Goal: Information Seeking & Learning: Compare options

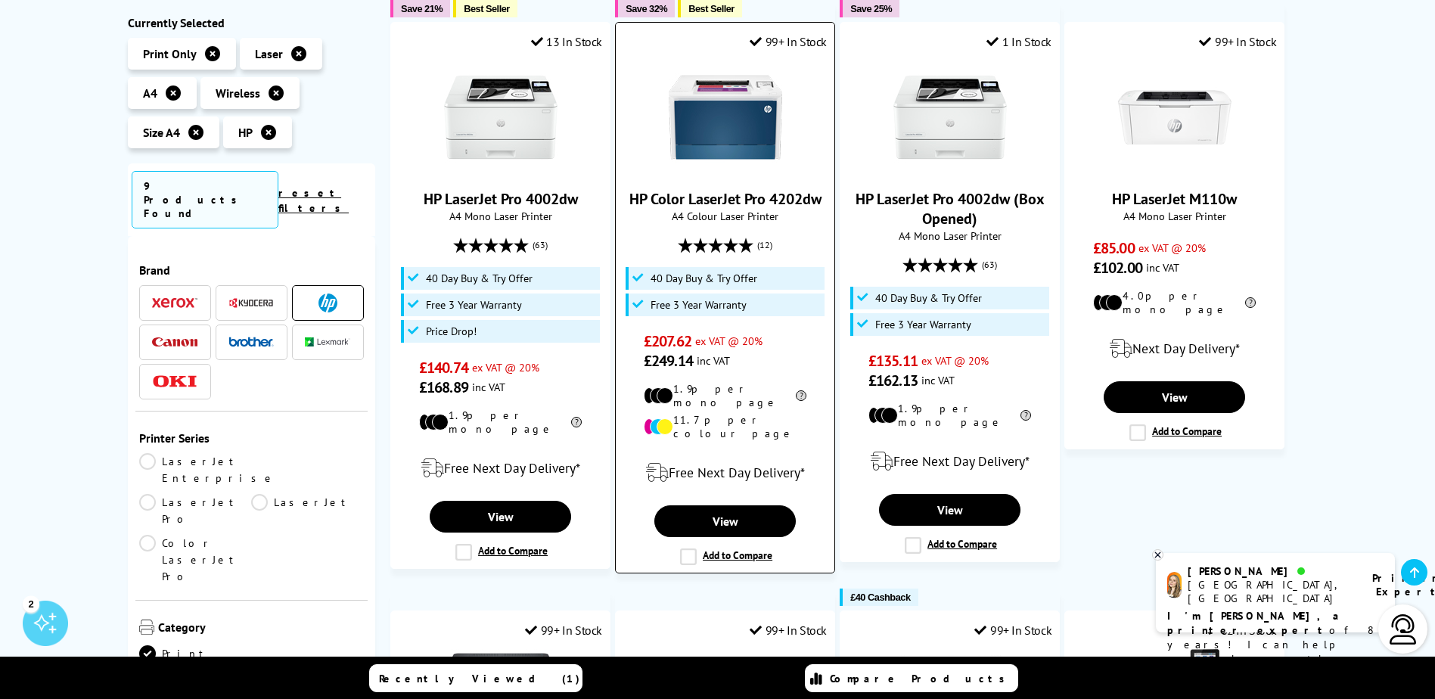
scroll to position [227, 0]
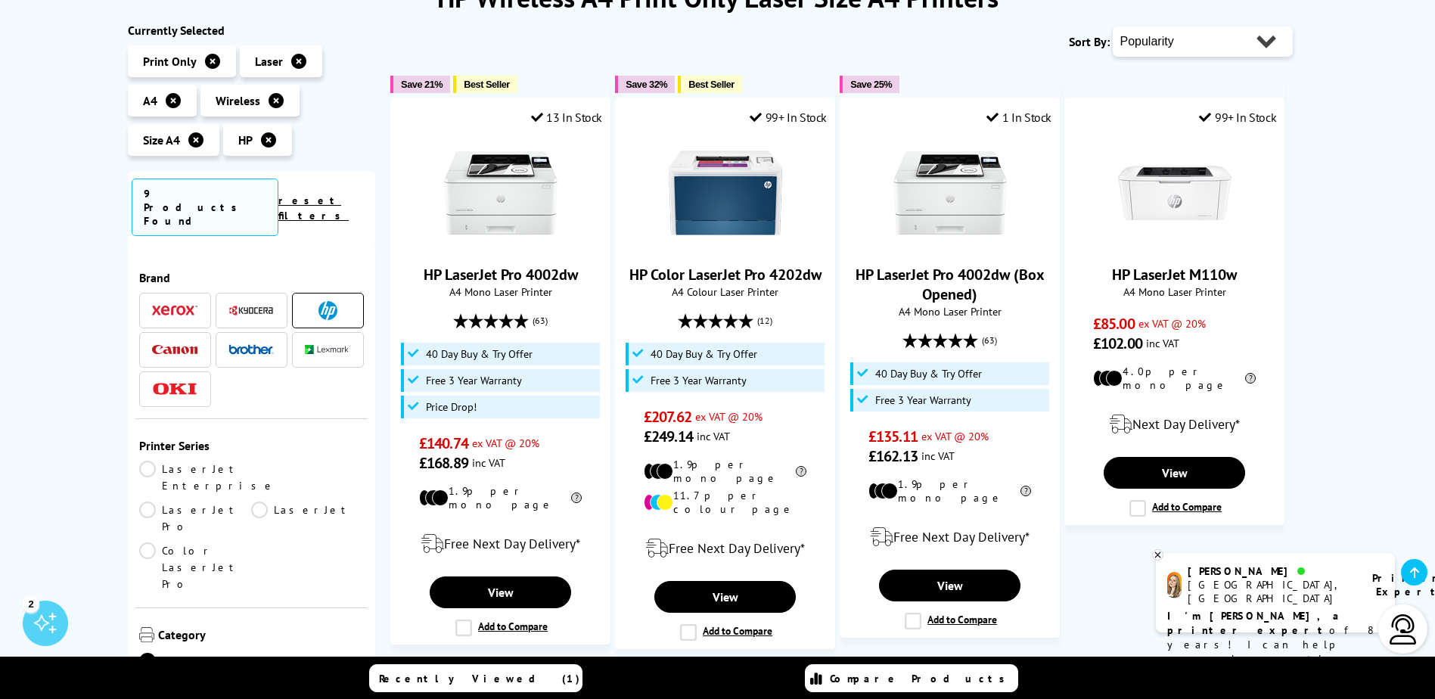
click at [1158, 554] on icon at bounding box center [1158, 554] width 10 height 11
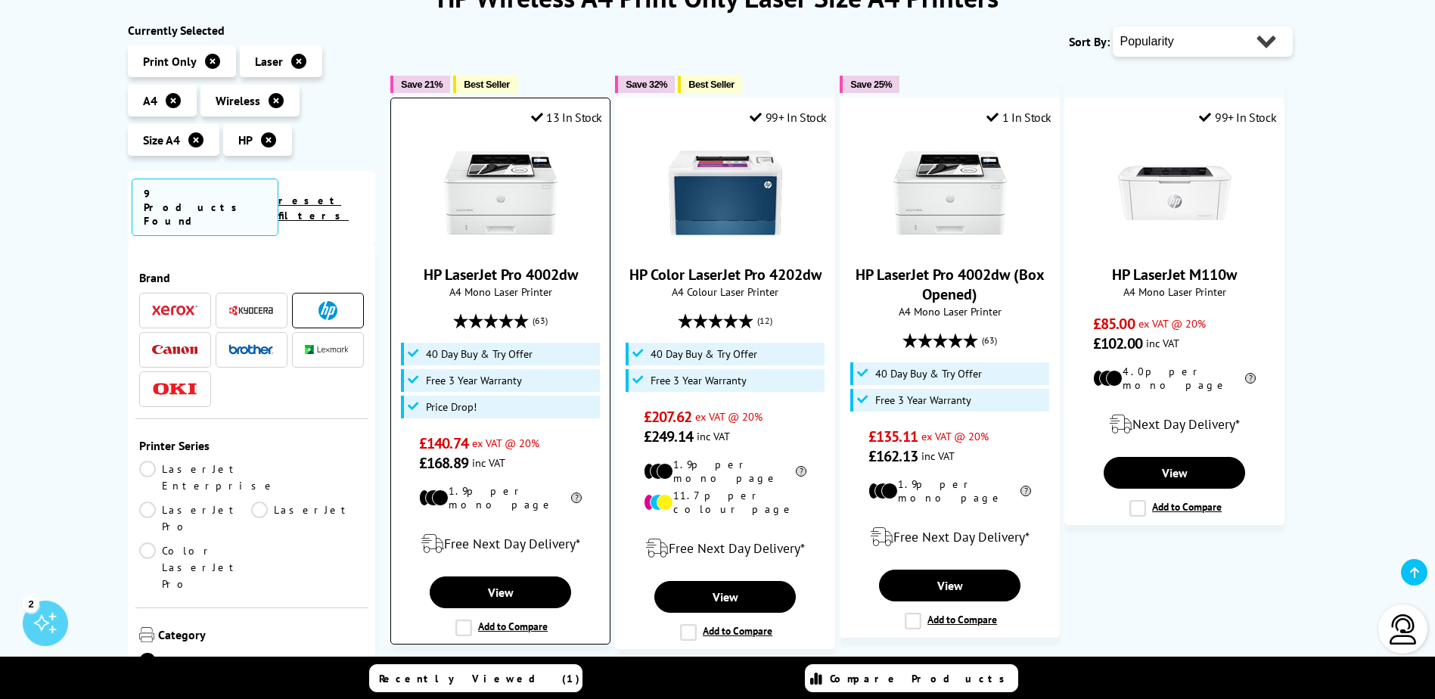
click at [498, 216] on img at bounding box center [500, 192] width 113 height 113
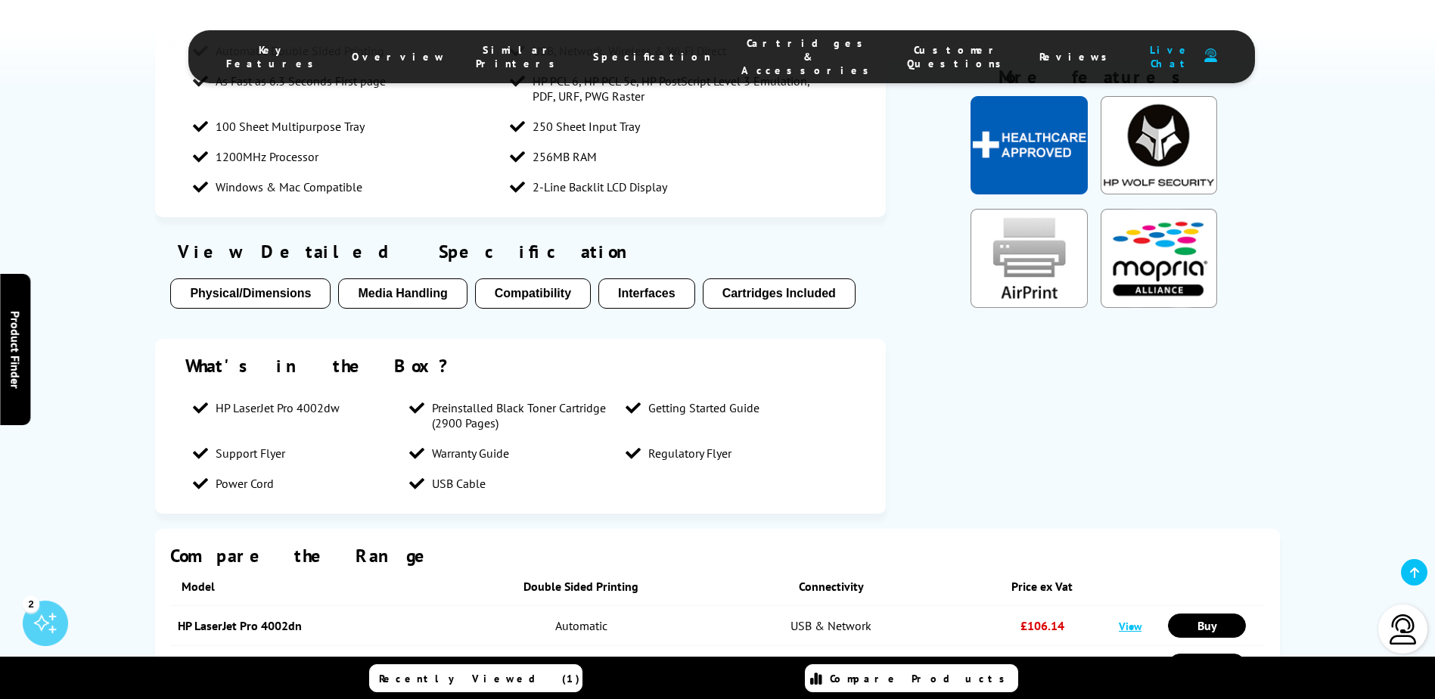
scroll to position [1362, 0]
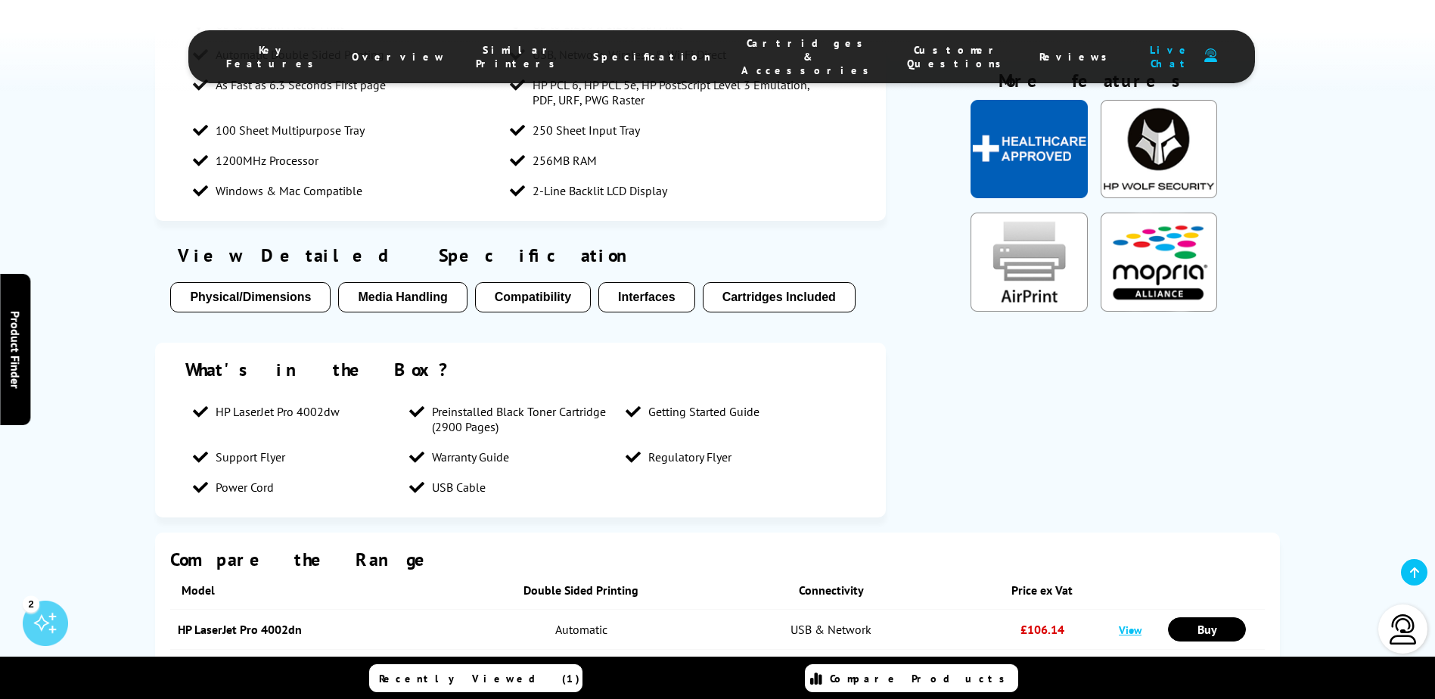
click at [553, 282] on button "Compatibility" at bounding box center [533, 297] width 116 height 30
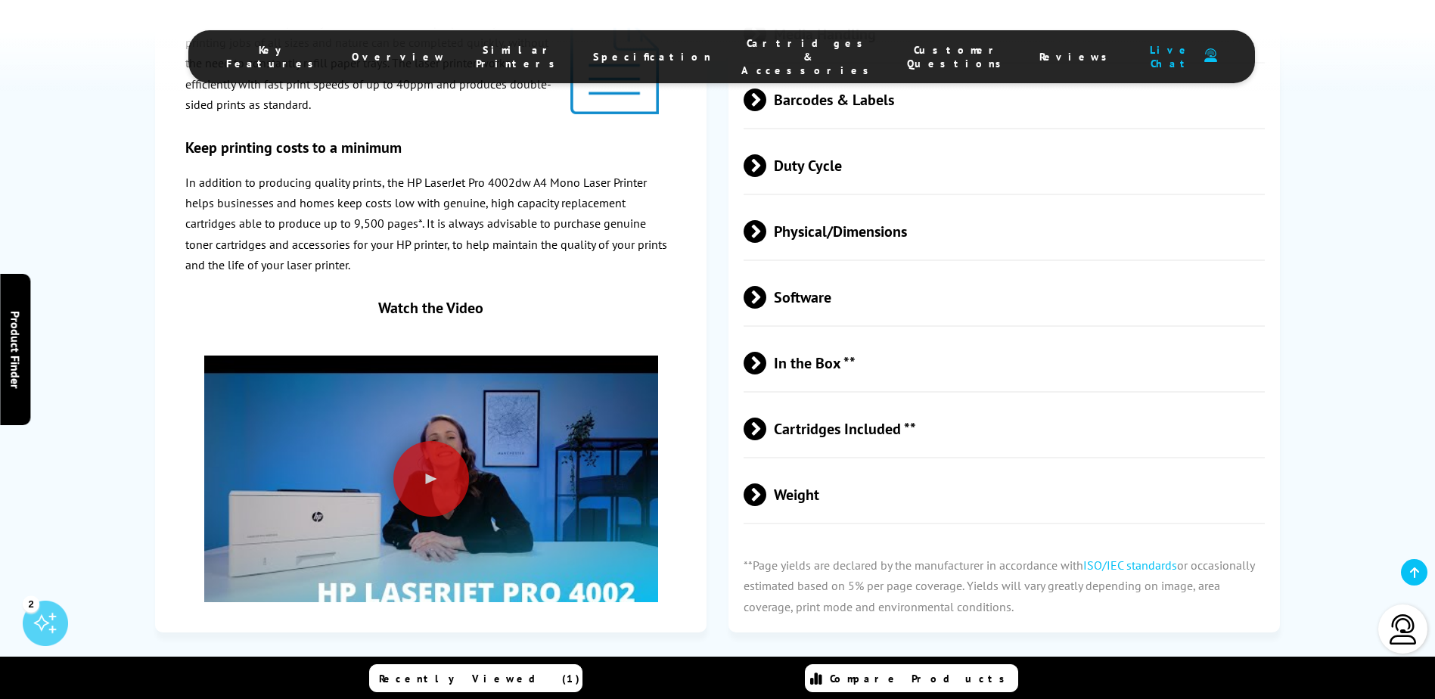
scroll to position [3051, 0]
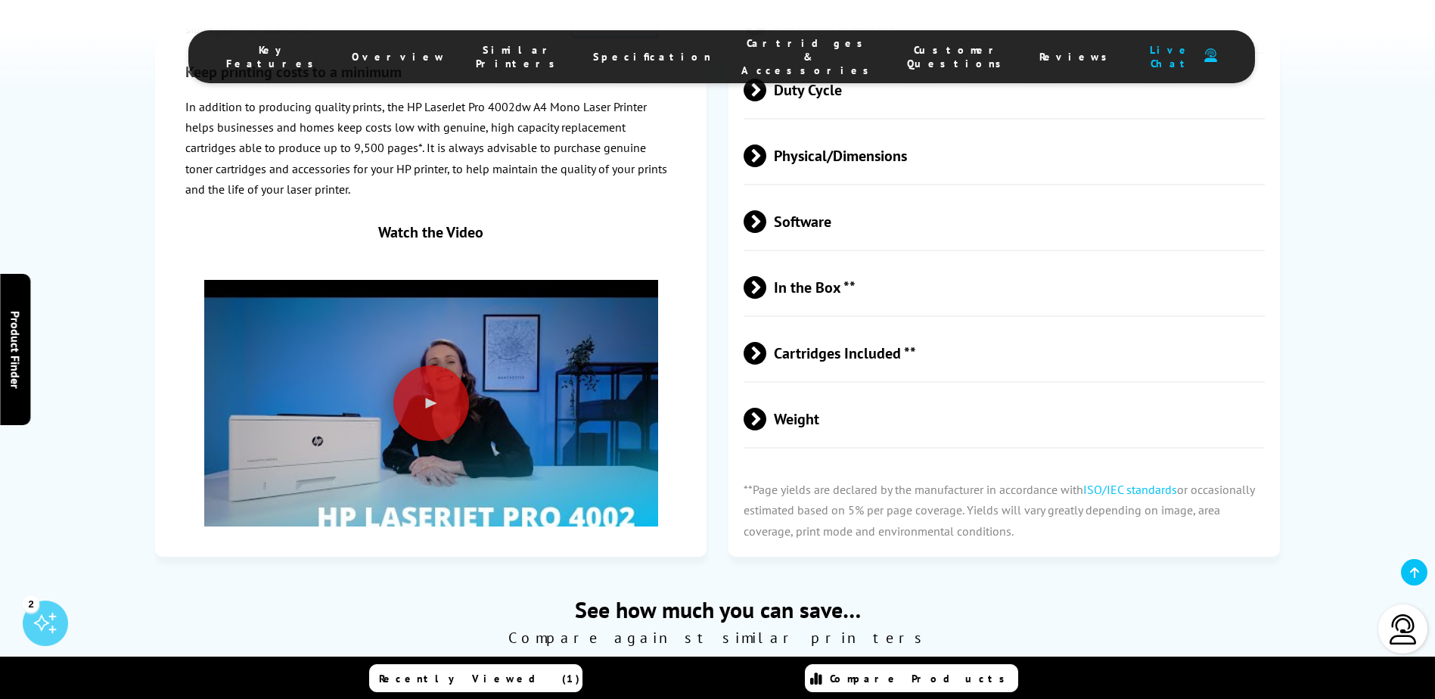
click at [766, 325] on span "Cartridges Included **" at bounding box center [1005, 353] width 522 height 57
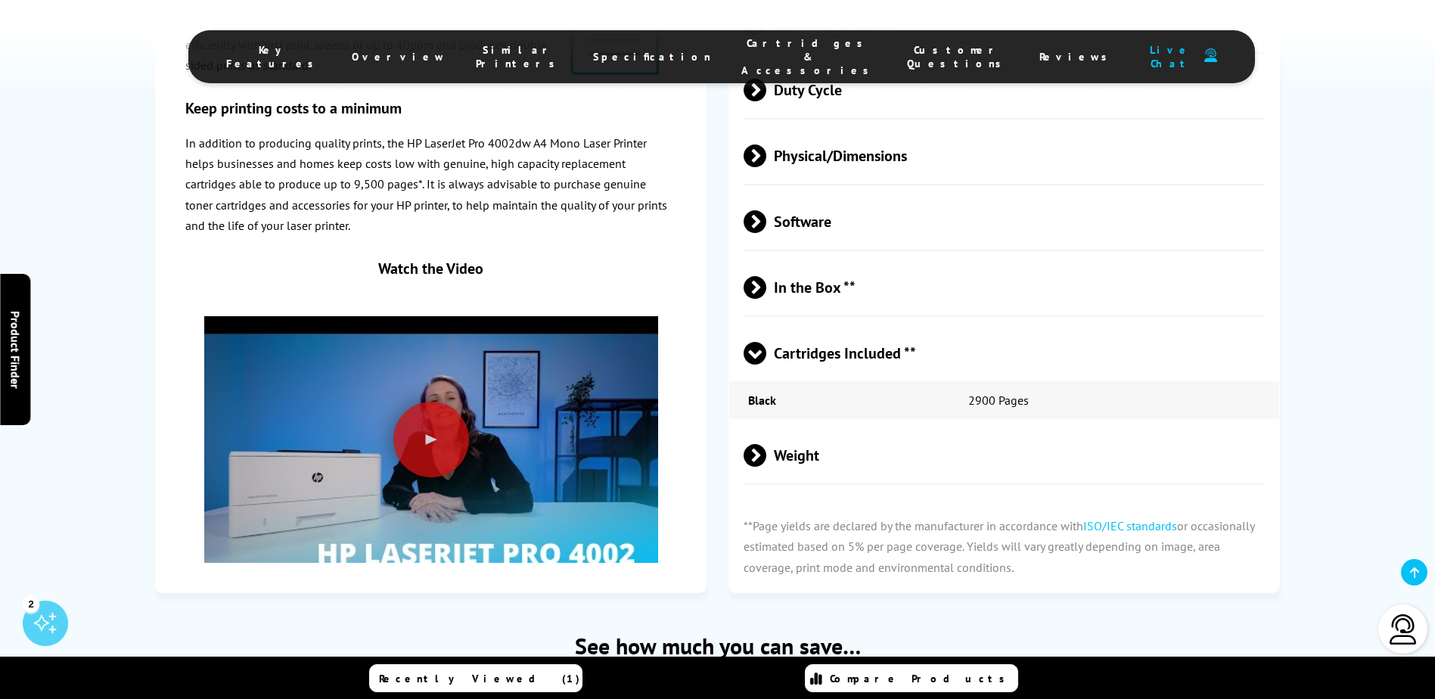
click at [766, 444] on span at bounding box center [766, 455] width 0 height 23
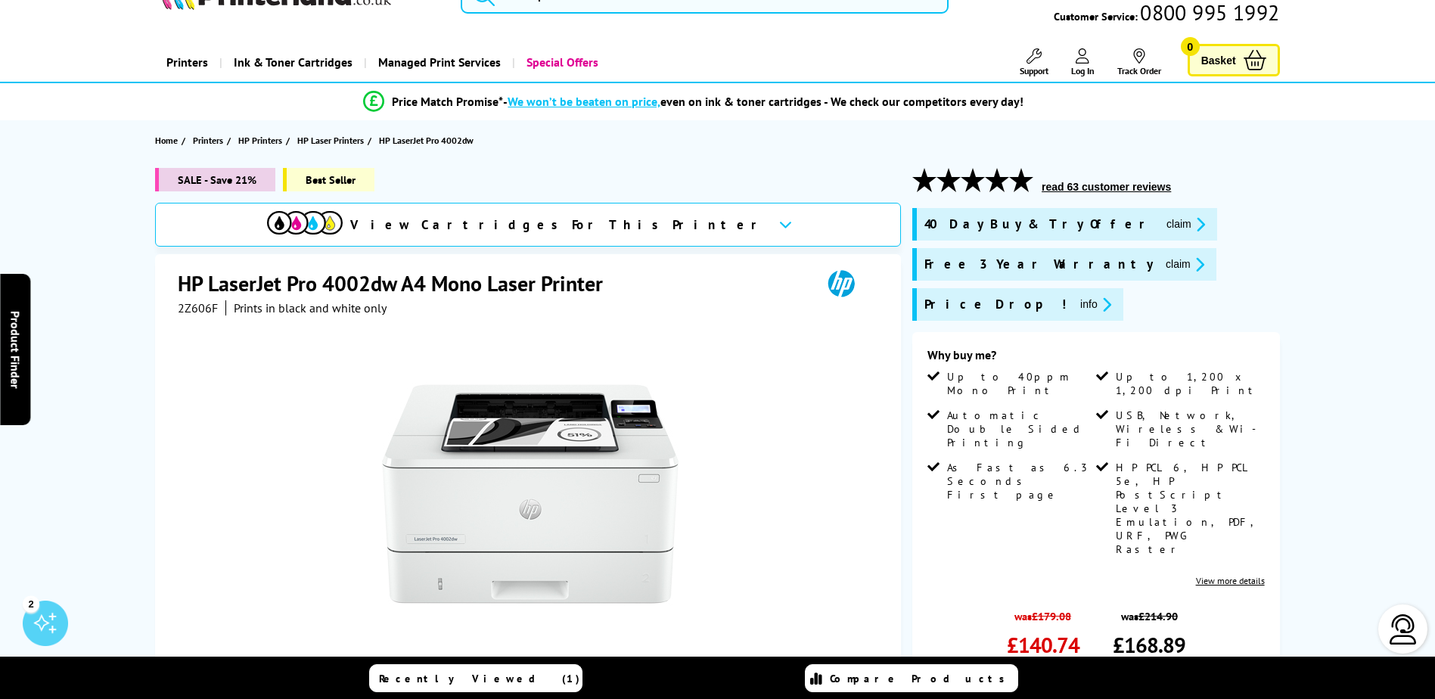
scroll to position [0, 0]
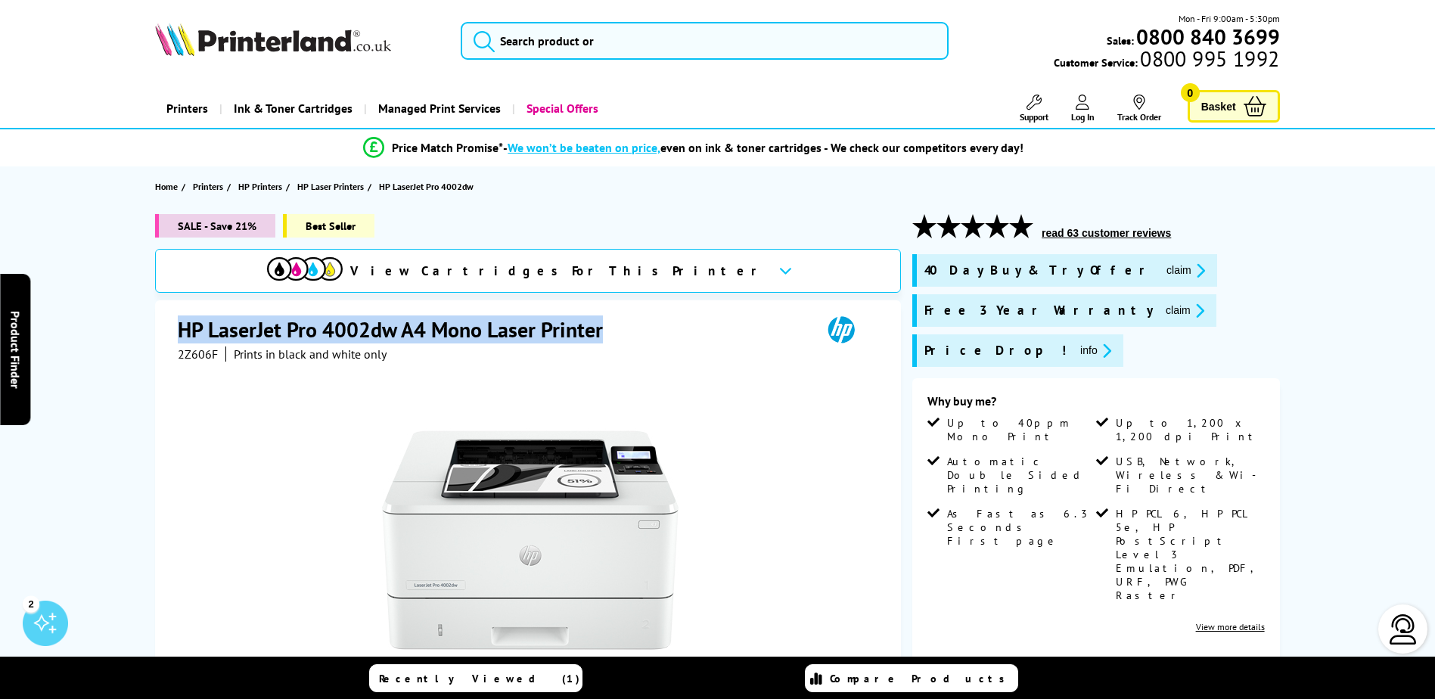
drag, startPoint x: 179, startPoint y: 331, endPoint x: 647, endPoint y: 337, distance: 469.0
click at [647, 337] on div "HP LaserJet Pro 4002dw A4 Mono Laser Printer" at bounding box center [530, 330] width 704 height 31
copy h1 "HP LaserJet Pro 4002dw A4 Mono Laser Printer"
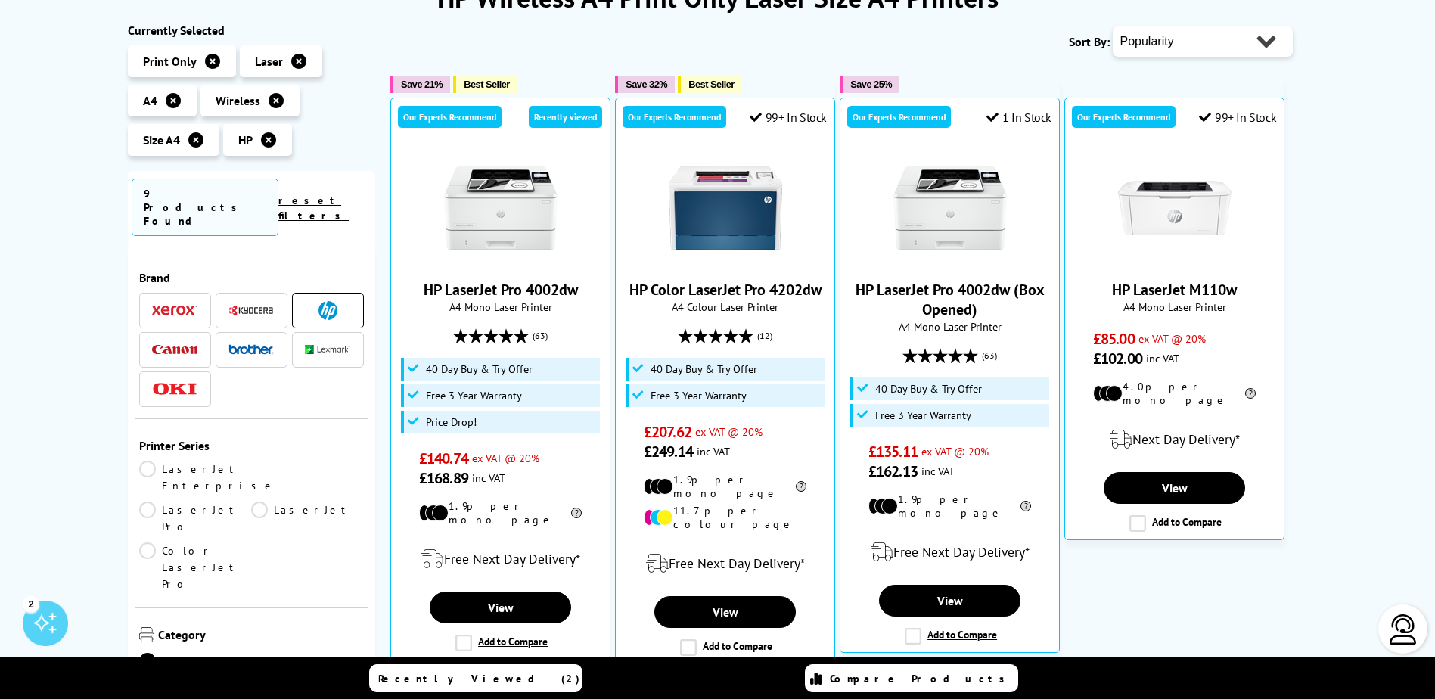
click at [179, 340] on span at bounding box center [174, 349] width 45 height 19
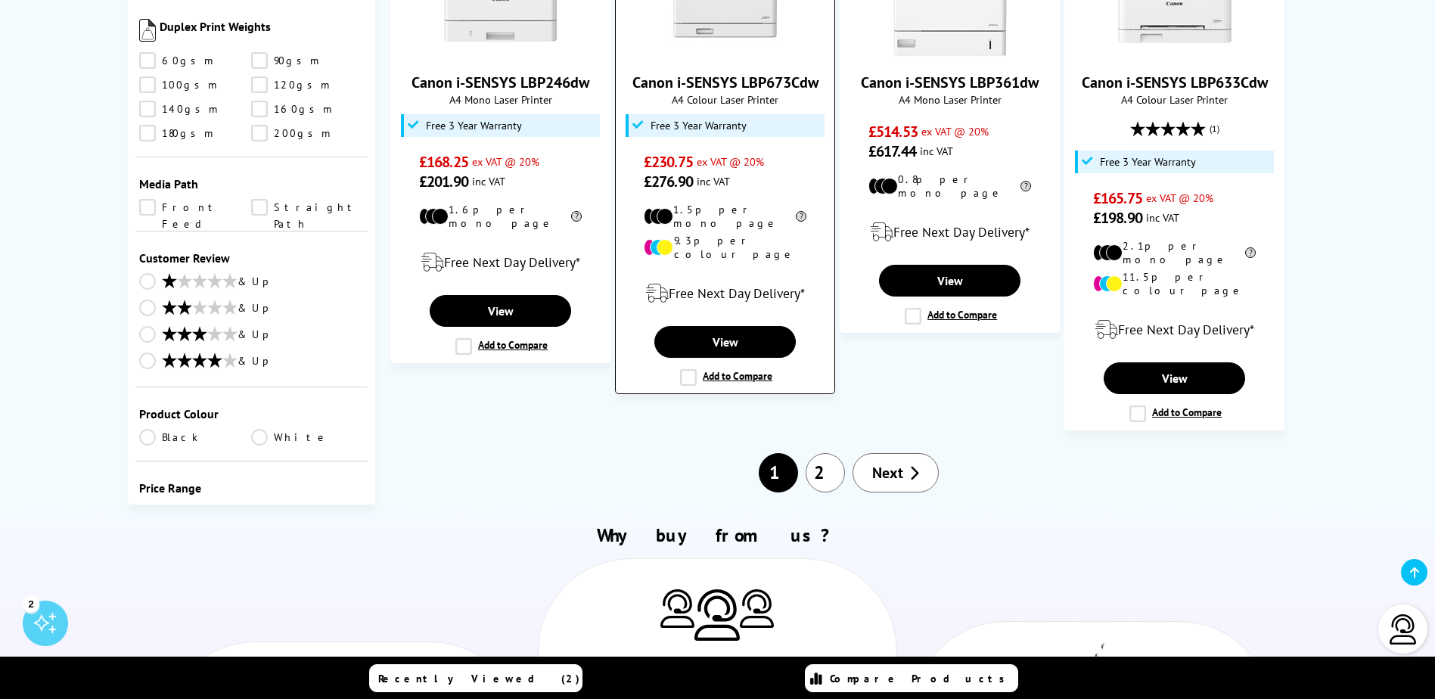
scroll to position [1588, 0]
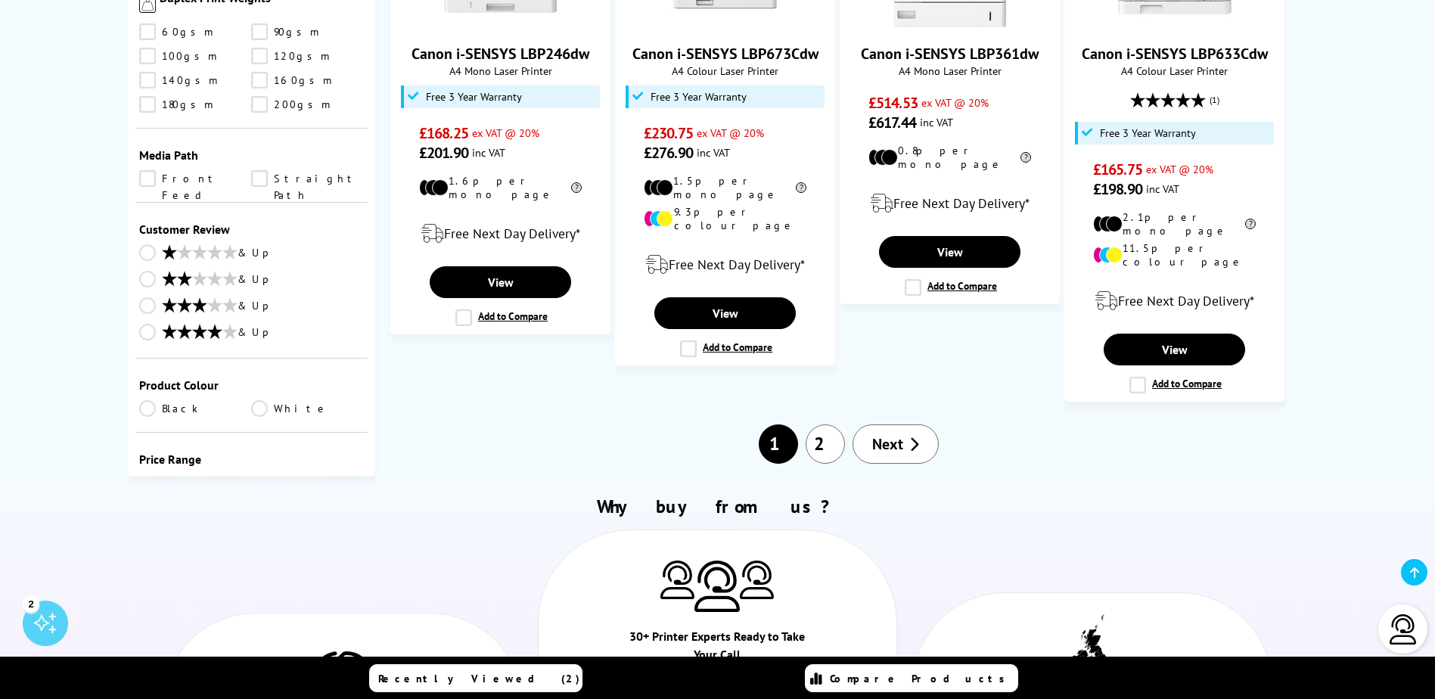
click at [828, 424] on link "2" at bounding box center [825, 443] width 39 height 39
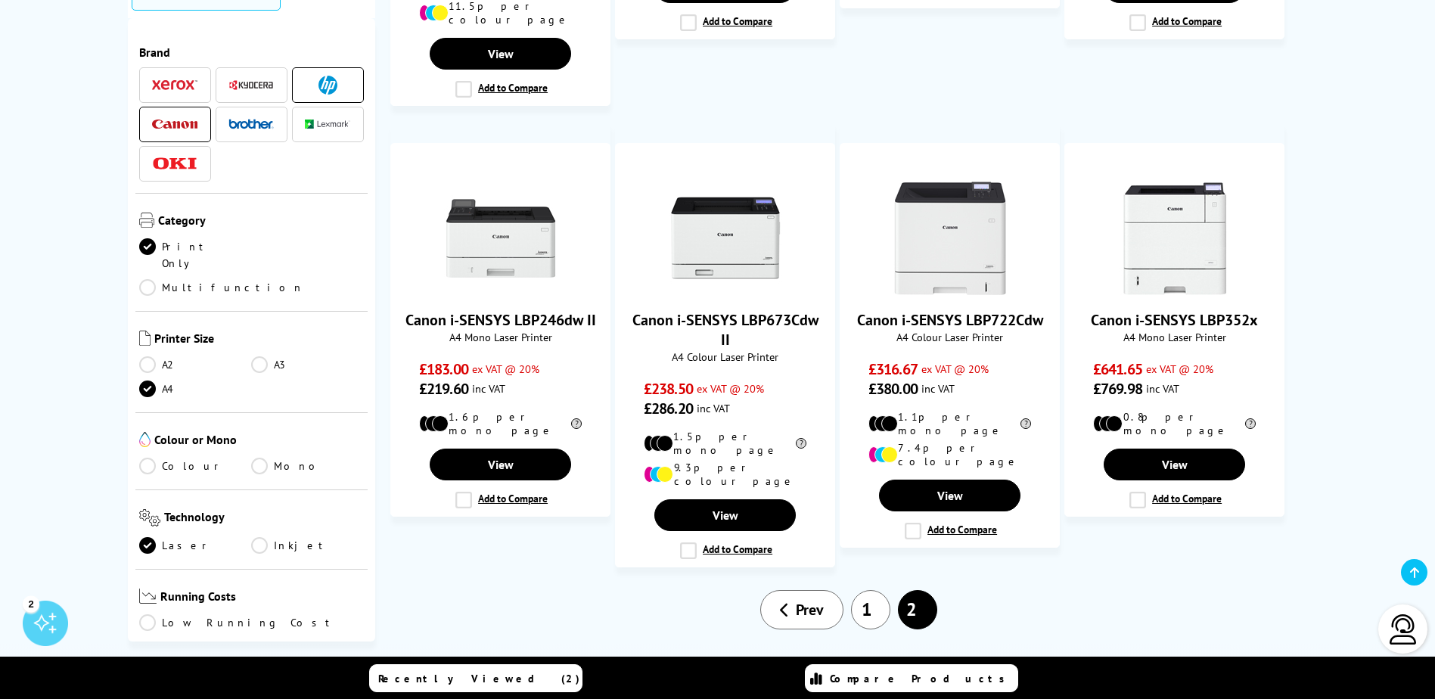
scroll to position [1210, 0]
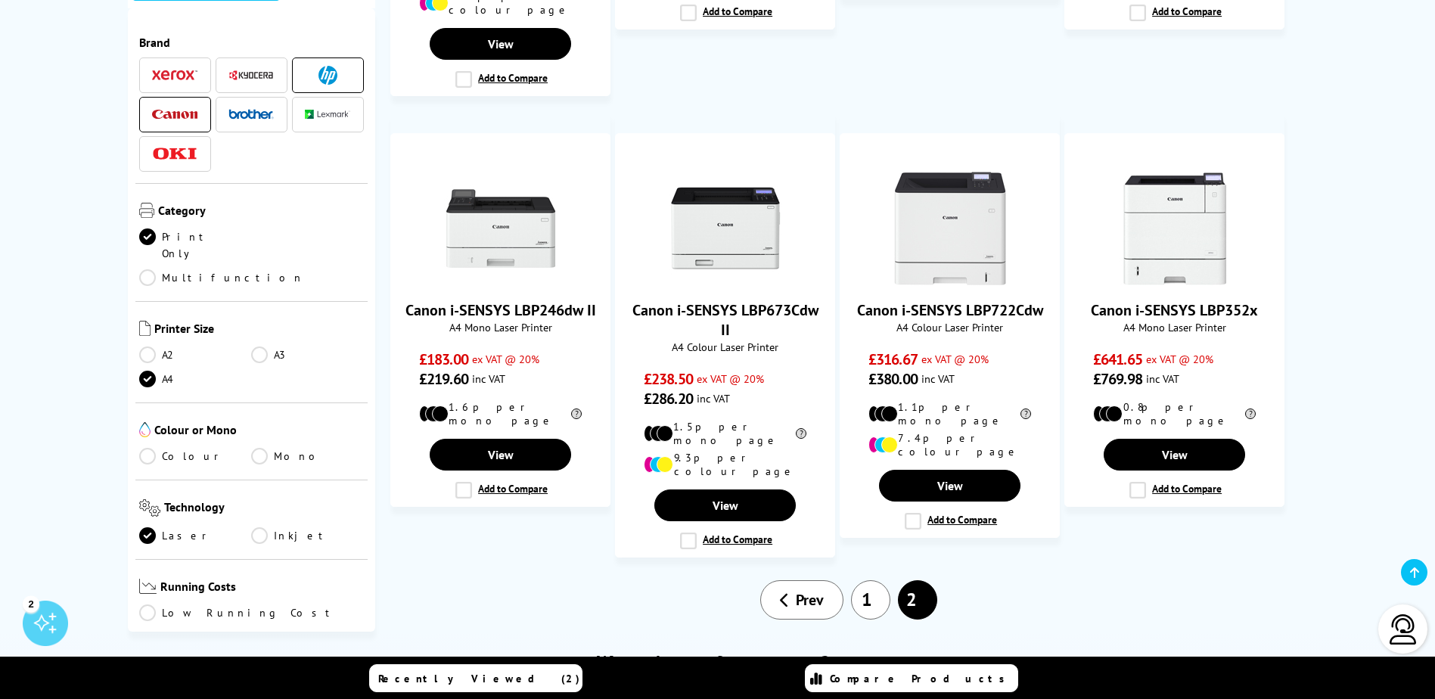
click at [877, 580] on link "1" at bounding box center [870, 599] width 39 height 39
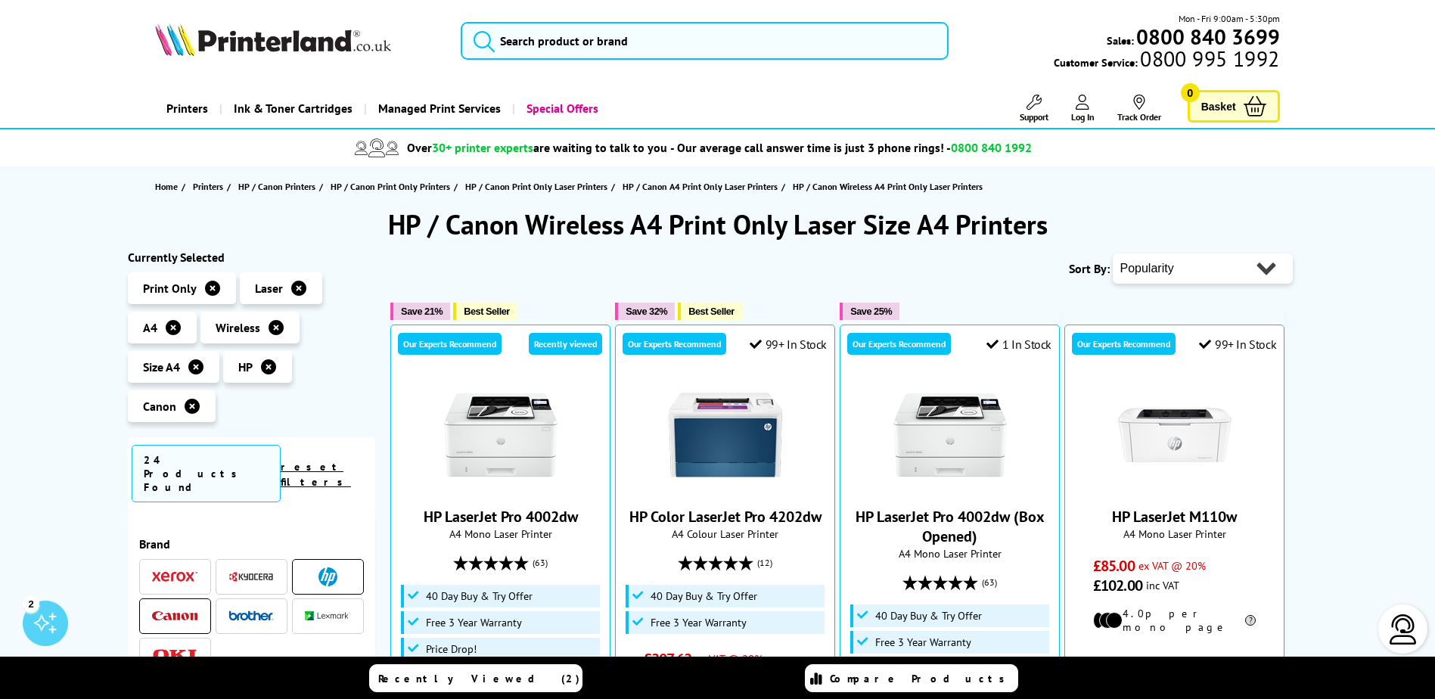
click at [189, 408] on icon at bounding box center [192, 406] width 15 height 15
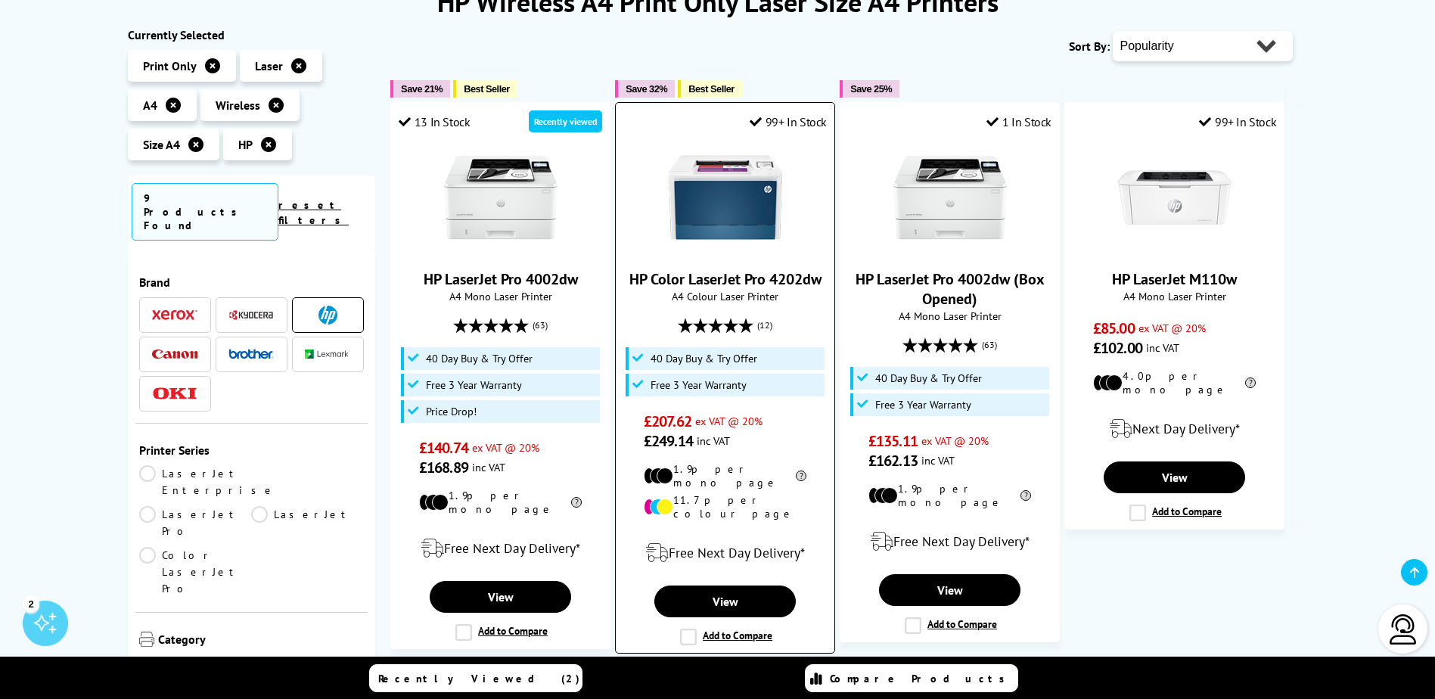
scroll to position [227, 0]
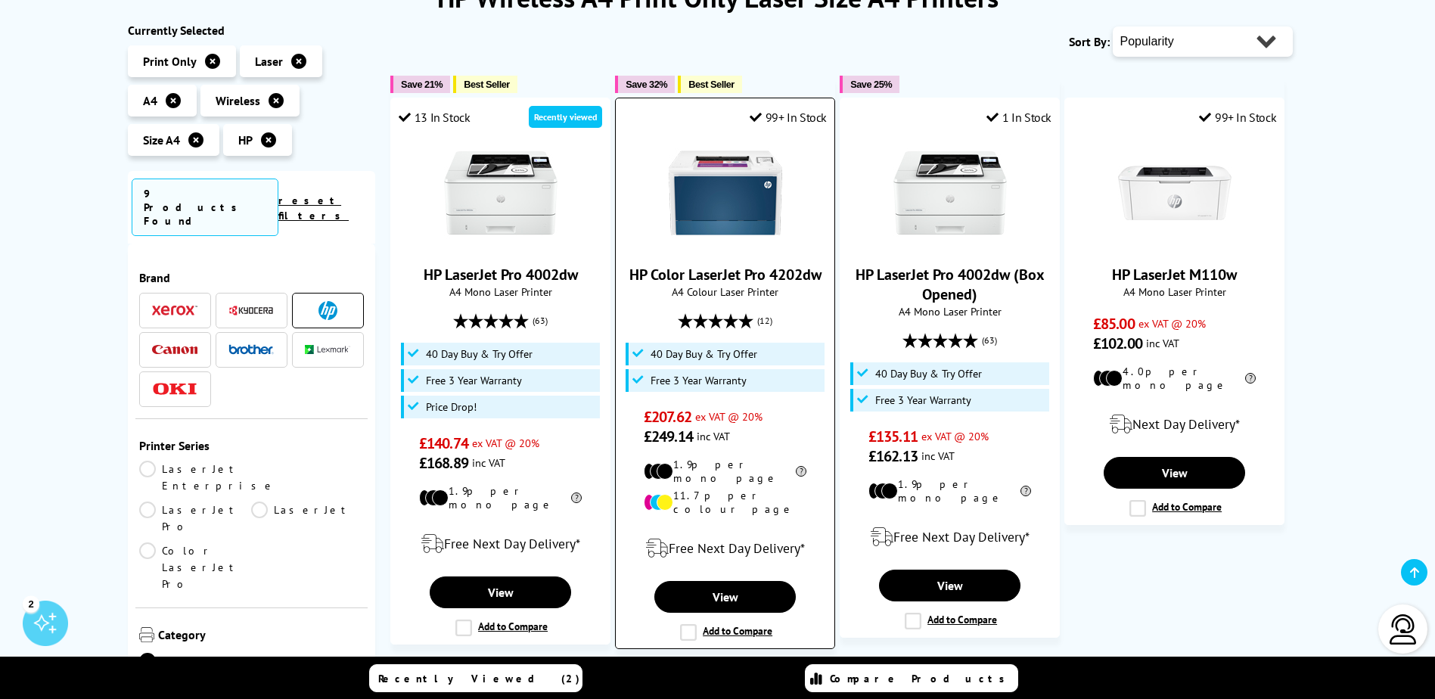
click at [755, 212] on img at bounding box center [725, 192] width 113 height 113
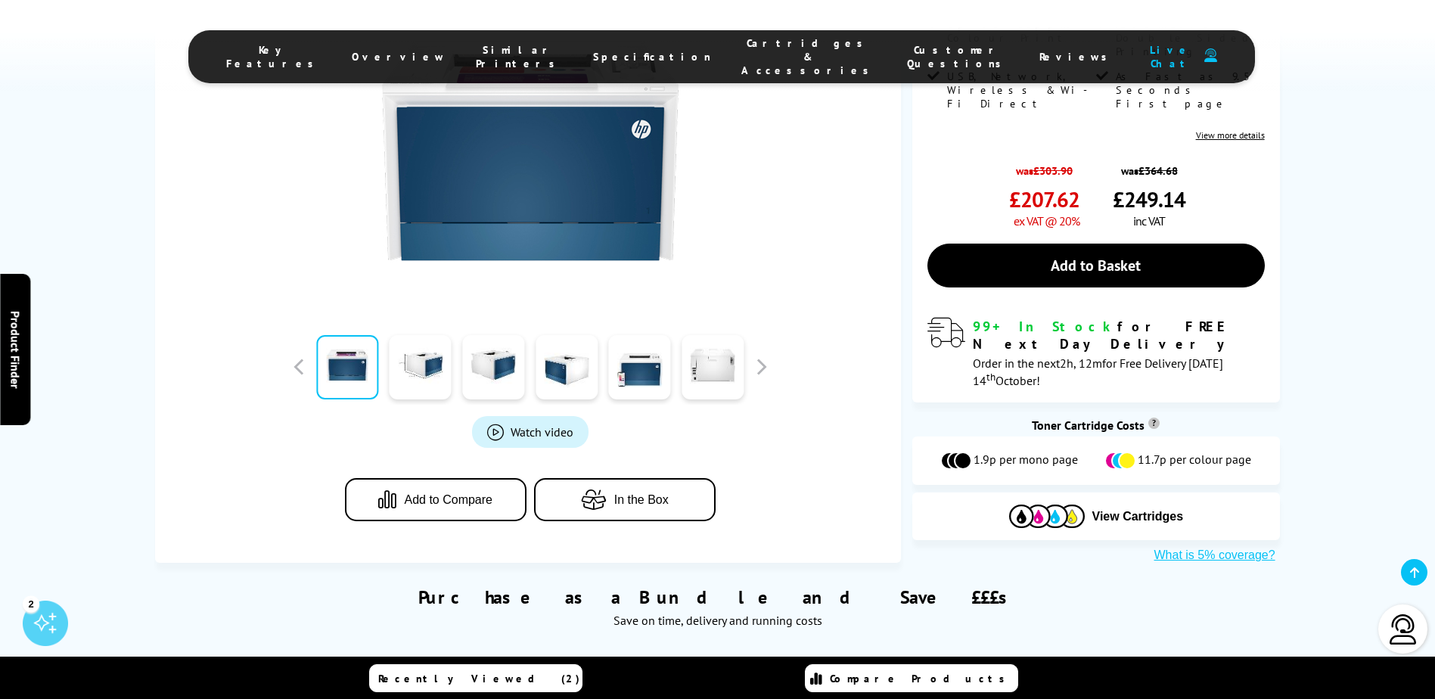
scroll to position [454, 0]
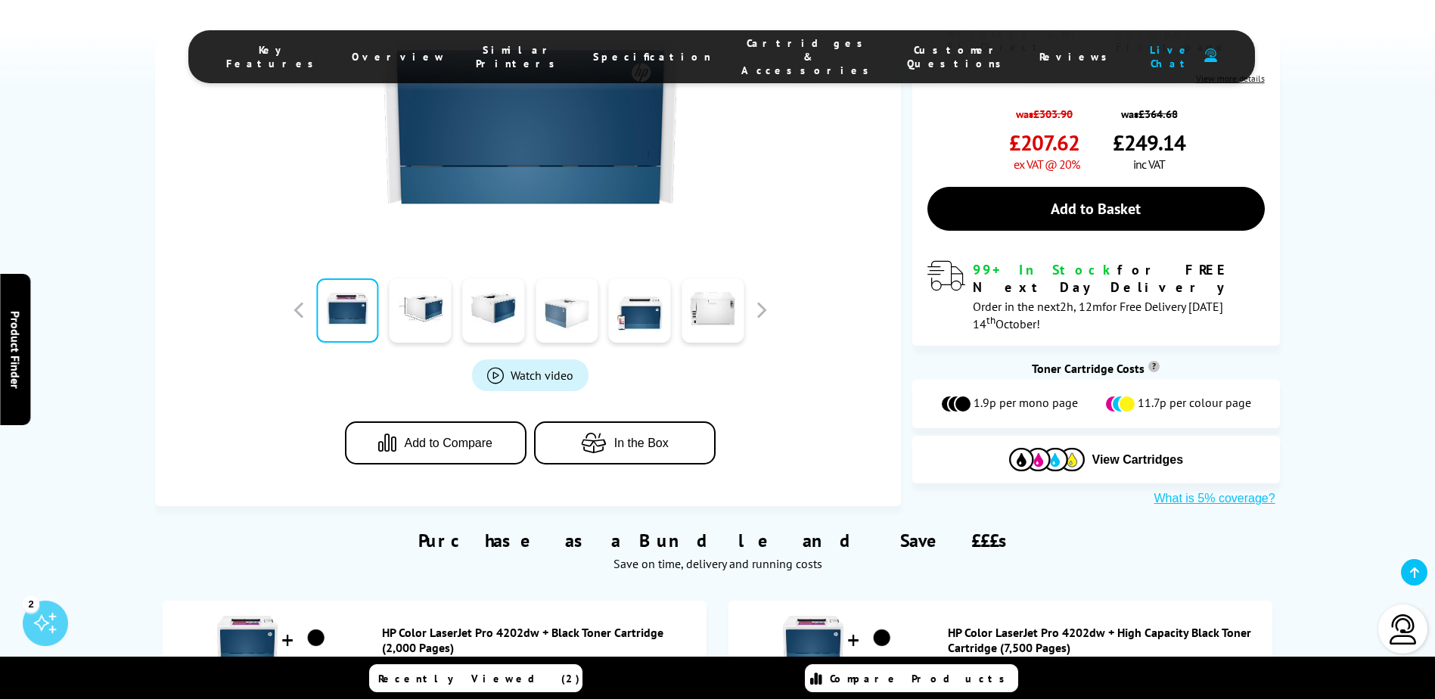
click at [560, 297] on link at bounding box center [567, 310] width 62 height 64
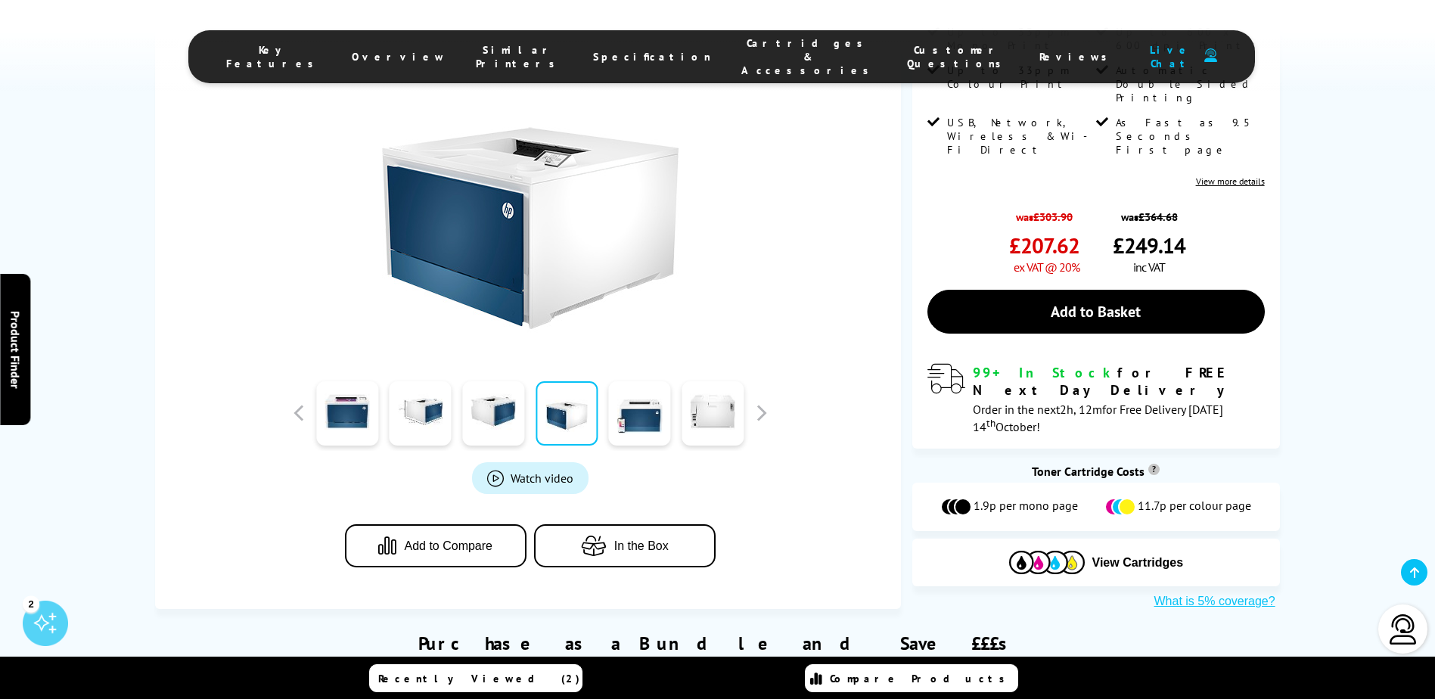
scroll to position [227, 0]
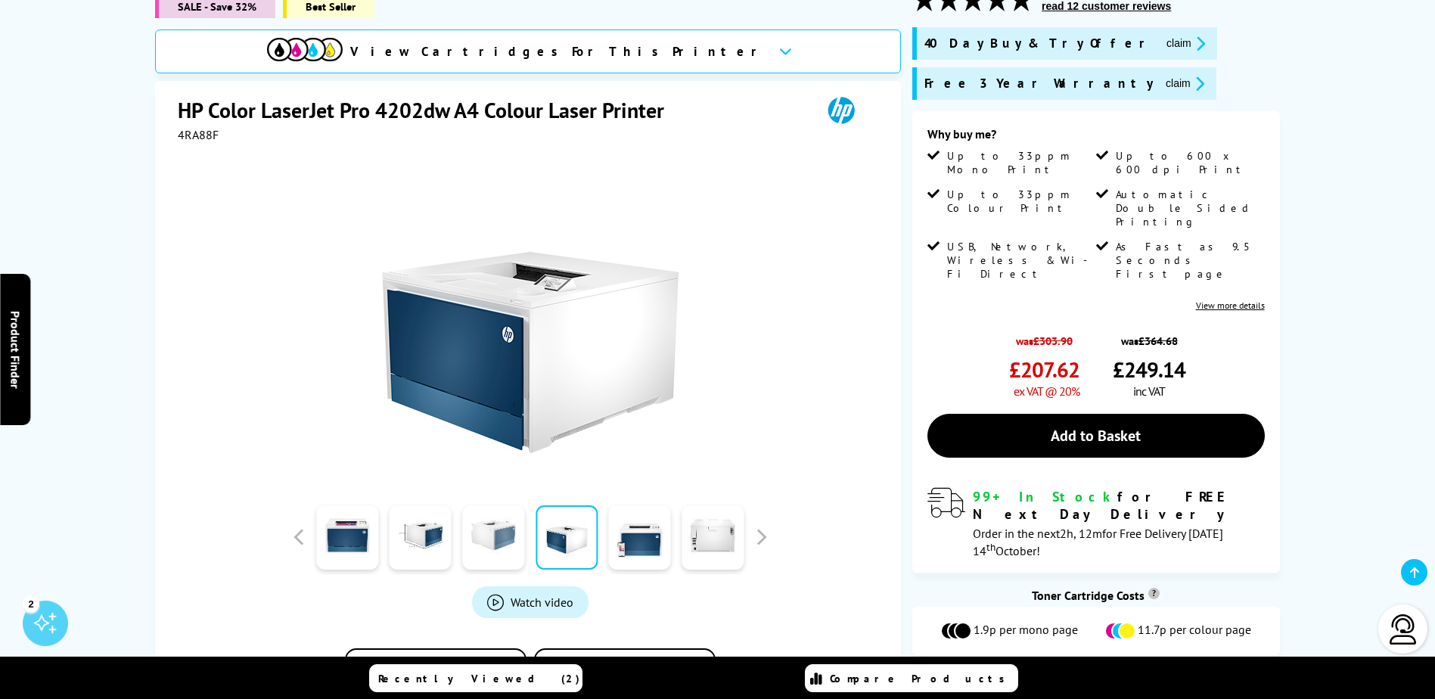
click at [485, 529] on link at bounding box center [493, 537] width 62 height 64
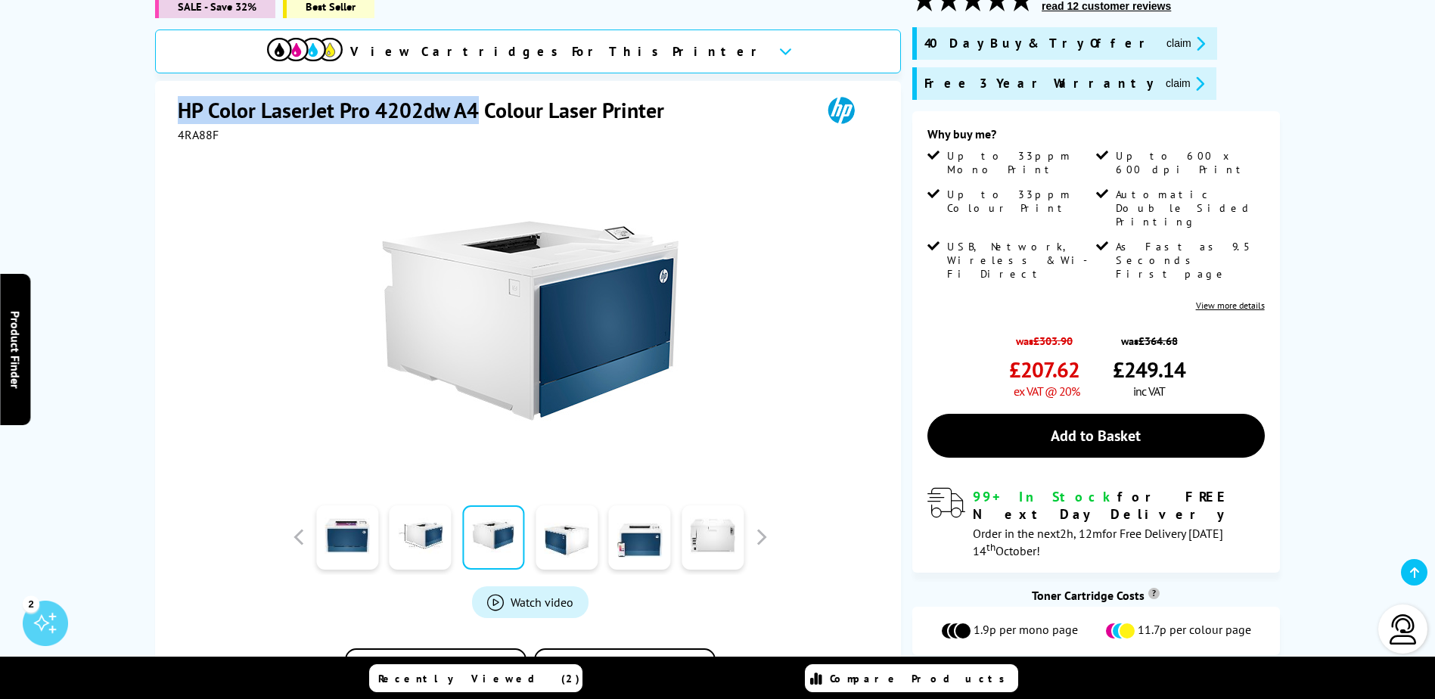
drag, startPoint x: 180, startPoint y: 101, endPoint x: 478, endPoint y: 95, distance: 298.1
click at [478, 96] on h1 "HP Color LaserJet Pro 4202dw A4 Colour Laser Printer" at bounding box center [429, 110] width 502 height 28
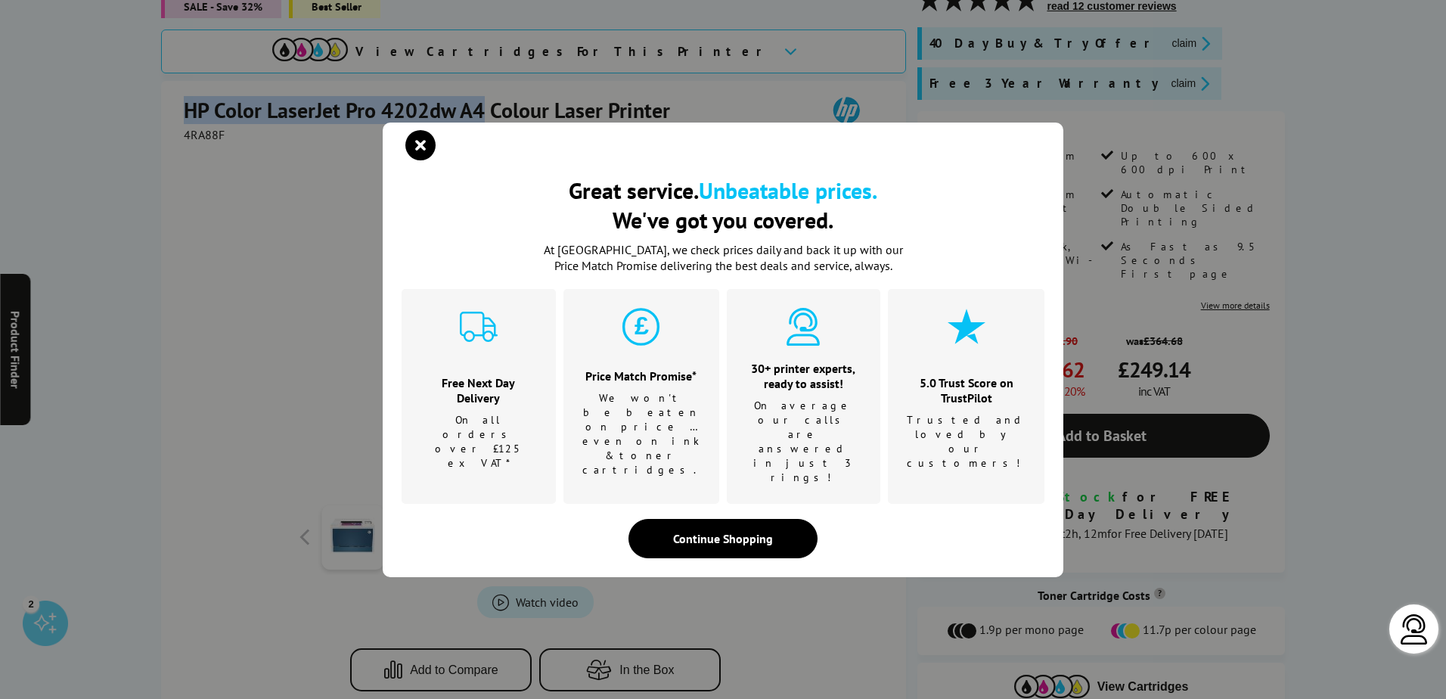
copy h1 "HP Color LaserJet Pro 4202dw A4"
click at [422, 160] on icon "close modal" at bounding box center [420, 145] width 30 height 30
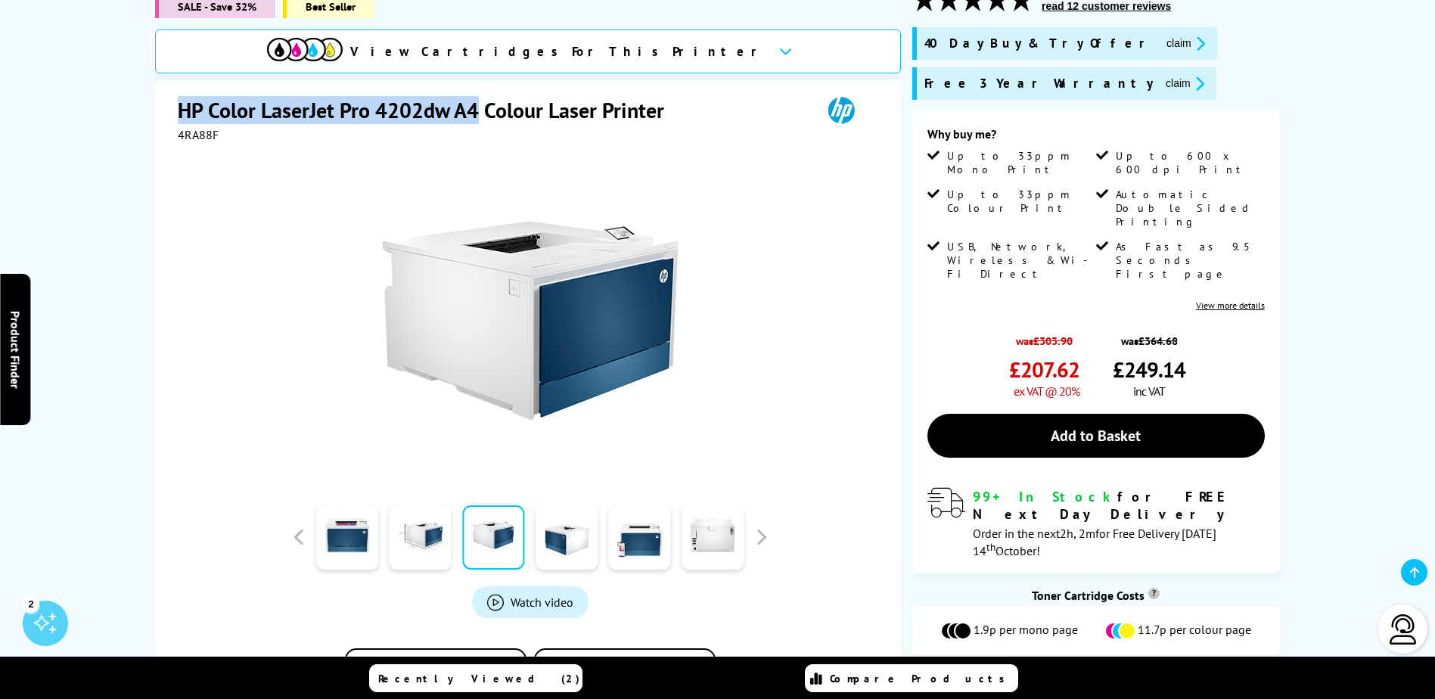
copy h1 "HP Color LaserJet Pro 4202dw A4"
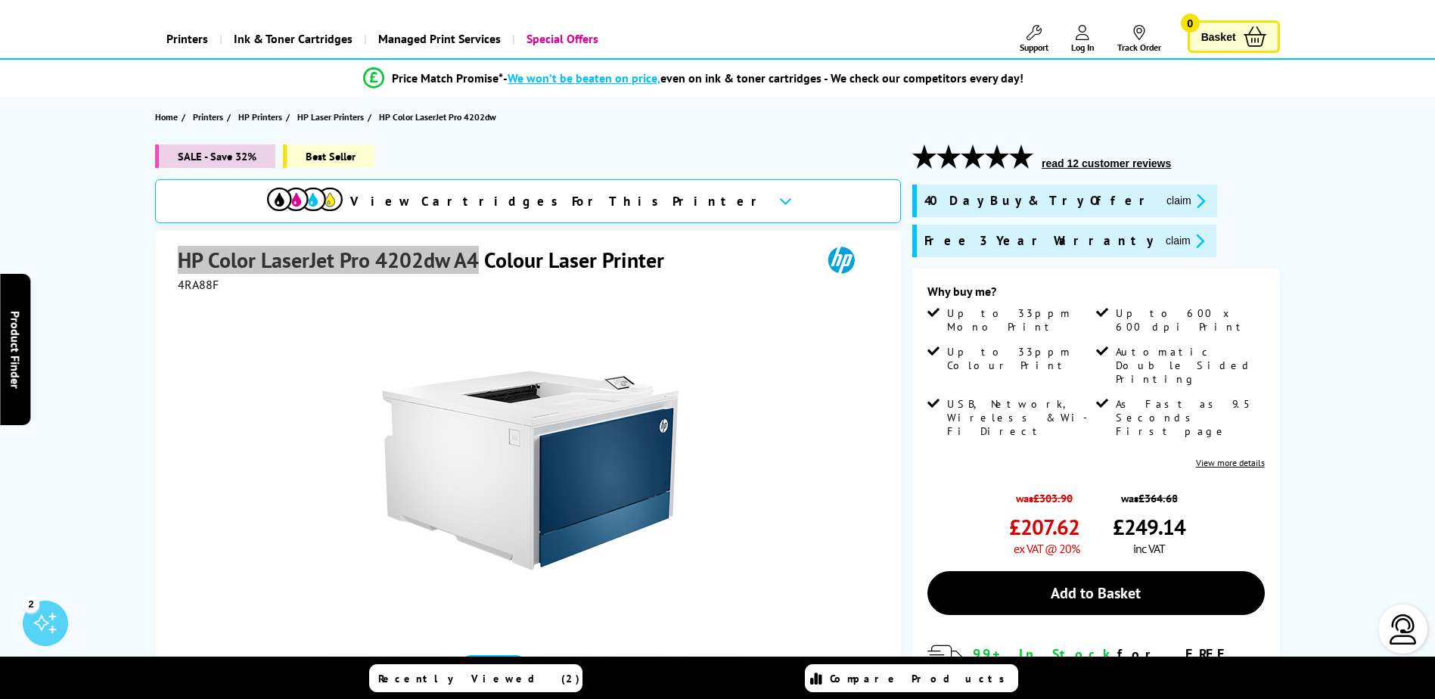
scroll to position [0, 0]
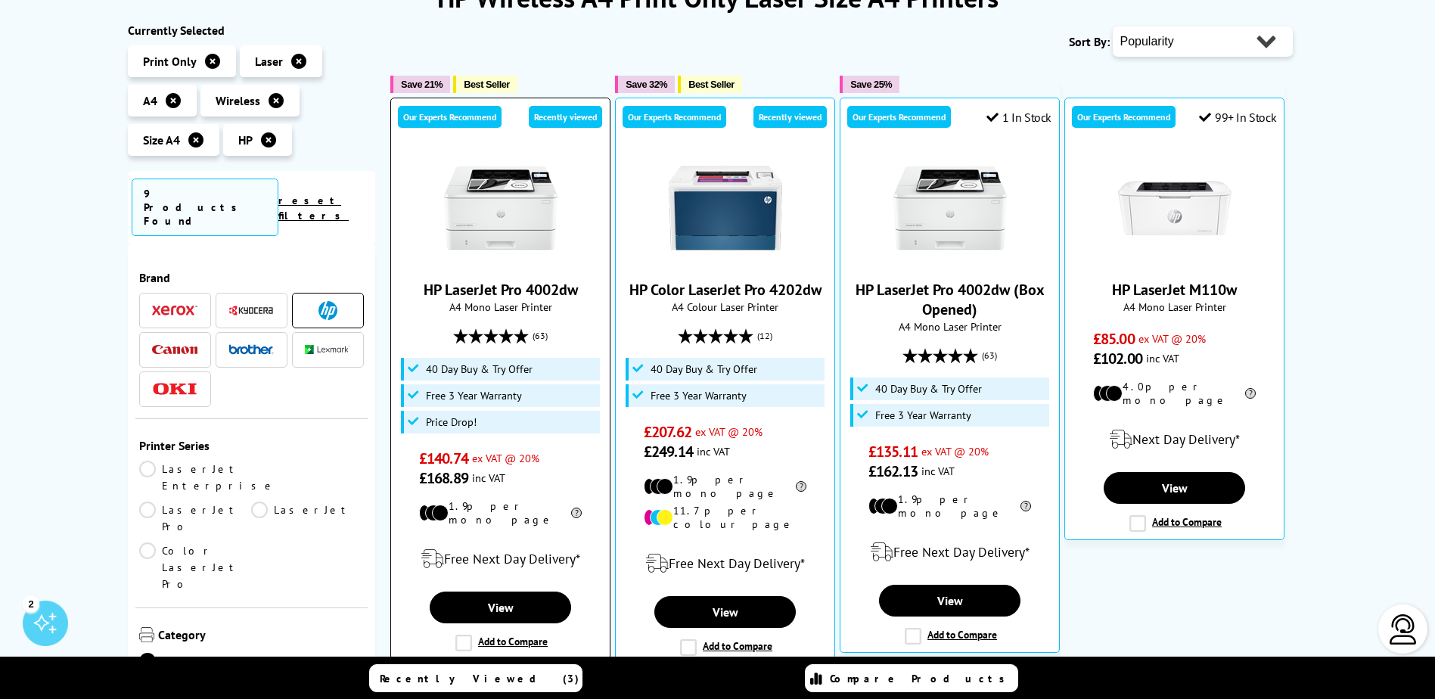
click at [482, 293] on link "HP LaserJet Pro 4002dw" at bounding box center [501, 290] width 154 height 20
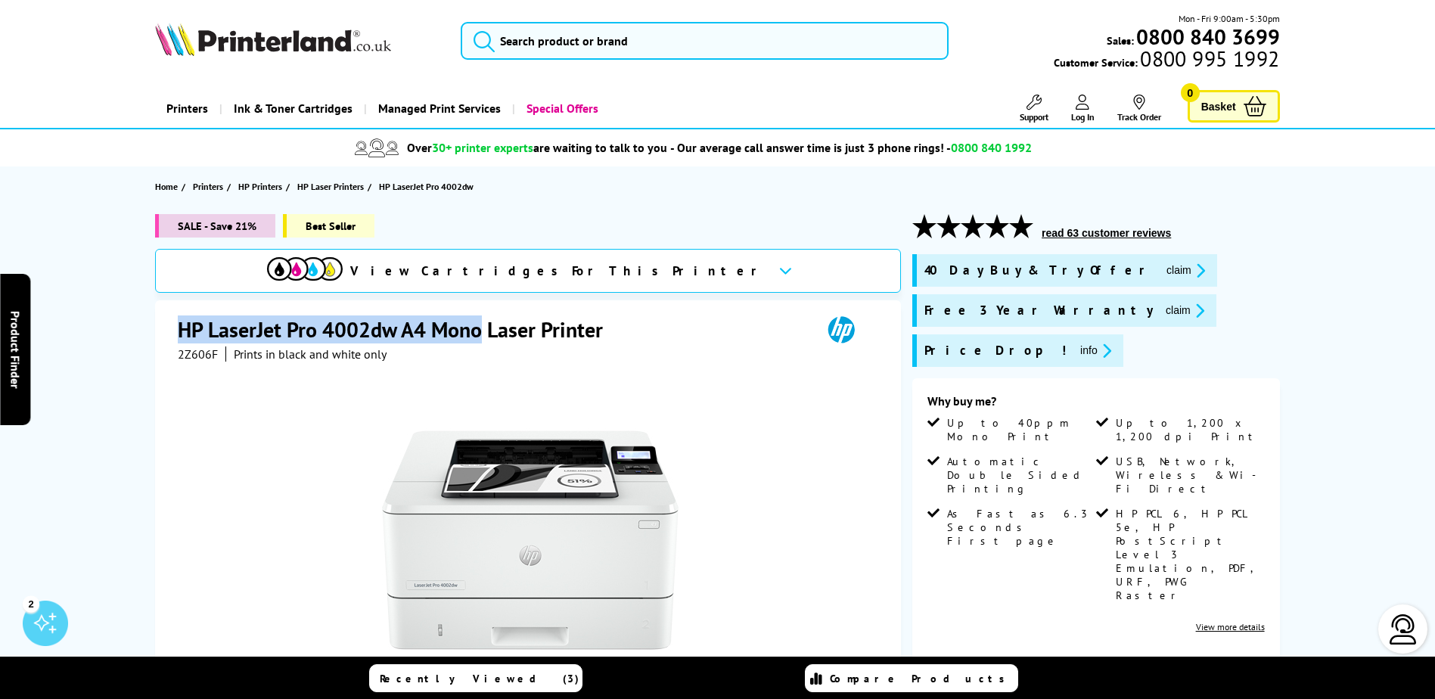
drag, startPoint x: 183, startPoint y: 332, endPoint x: 483, endPoint y: 335, distance: 299.6
click at [483, 335] on h1 "HP LaserJet Pro 4002dw A4 Mono Laser Printer" at bounding box center [398, 329] width 440 height 28
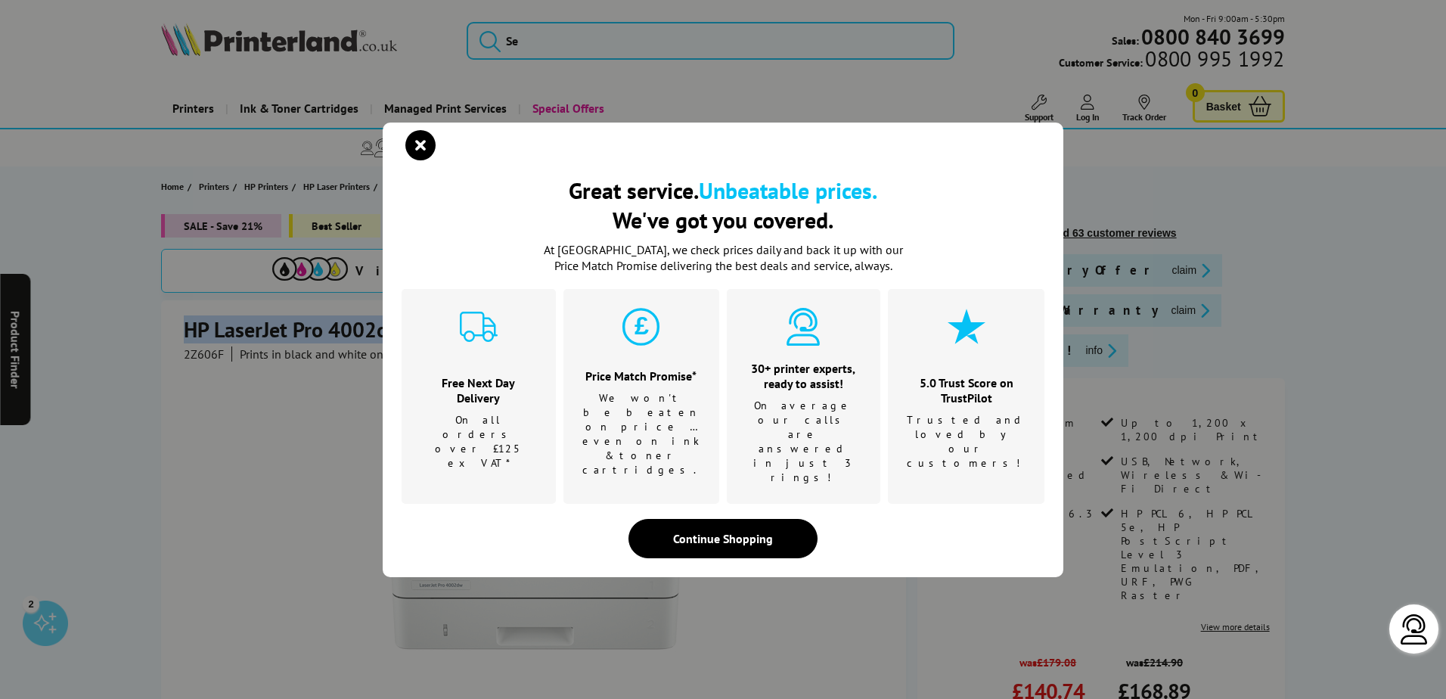
copy h1 "HP LaserJet Pro 4002dw A4 Mono"
click at [423, 160] on icon "close modal" at bounding box center [420, 145] width 30 height 30
click at [423, 176] on section "Home Printers HP Printers HP Laser Printers HP LaserJet Pro 4002dw" at bounding box center [723, 186] width 1210 height 40
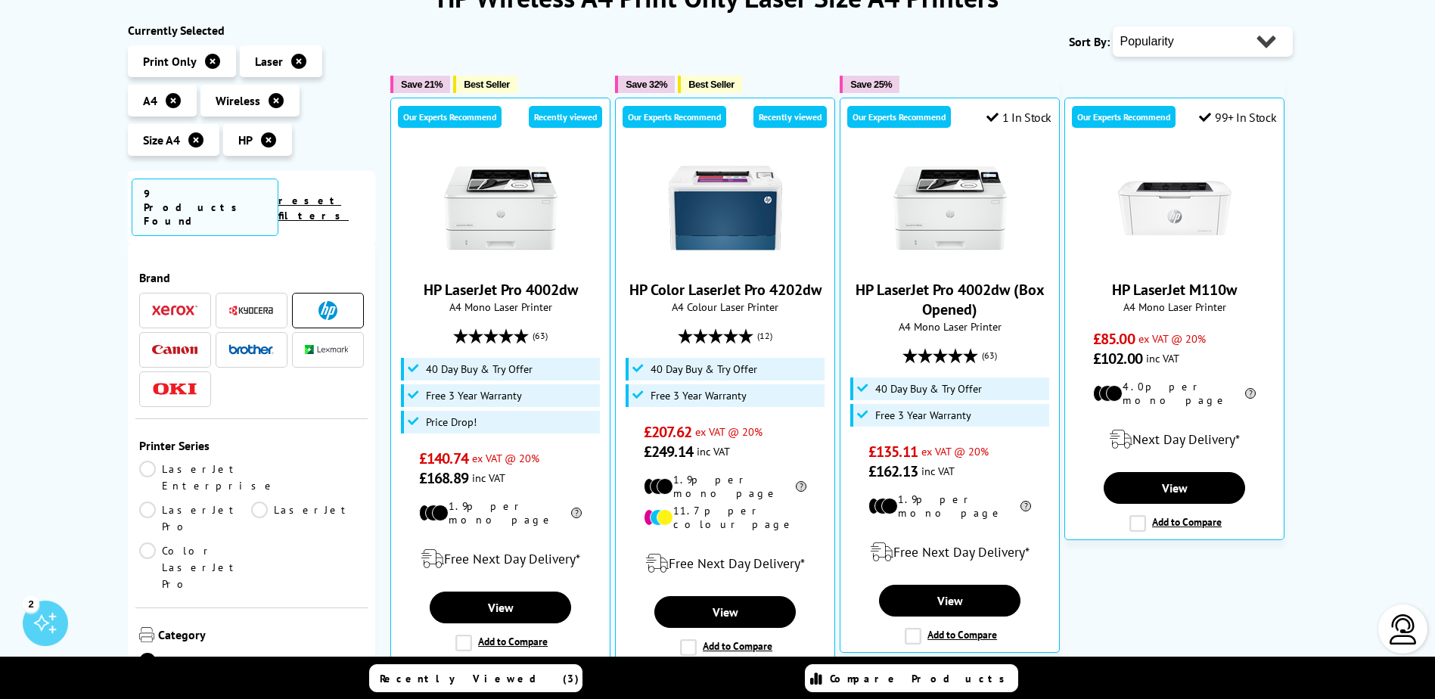
click at [188, 340] on span at bounding box center [174, 349] width 45 height 19
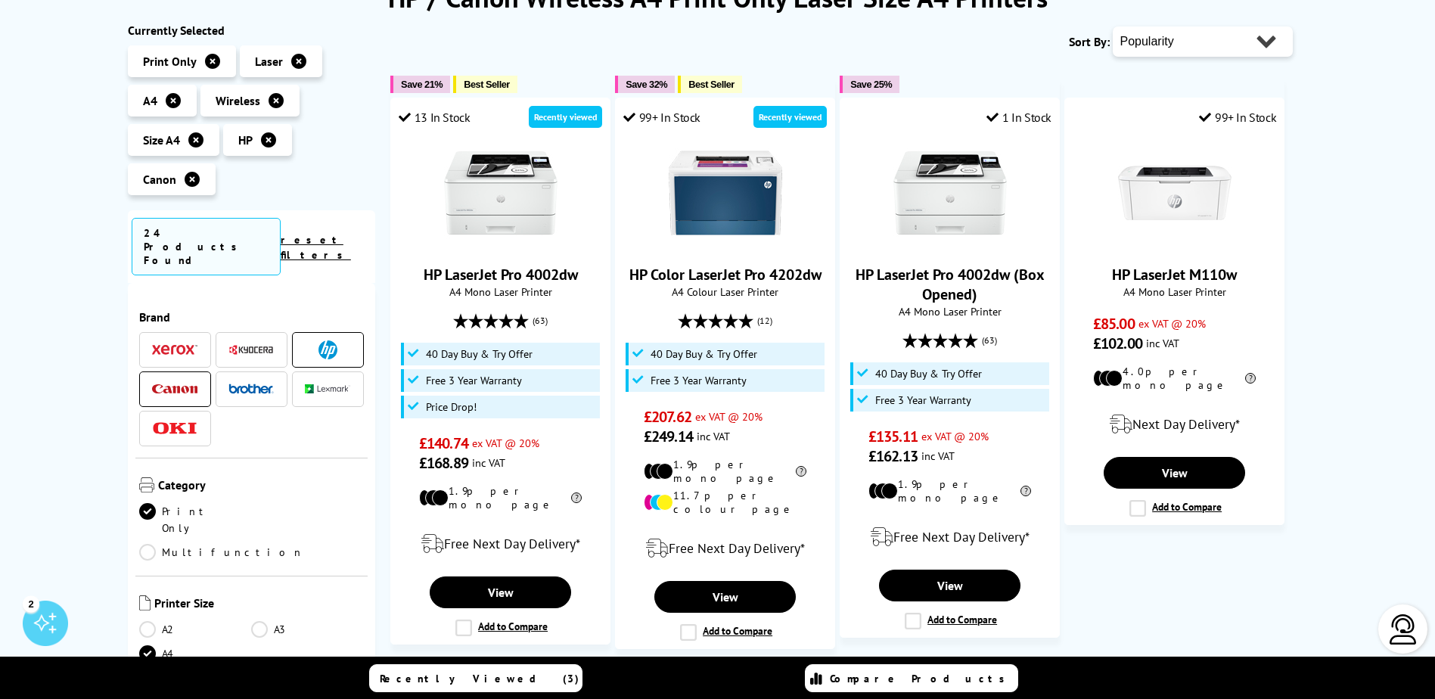
click at [321, 340] on img at bounding box center [327, 349] width 19 height 19
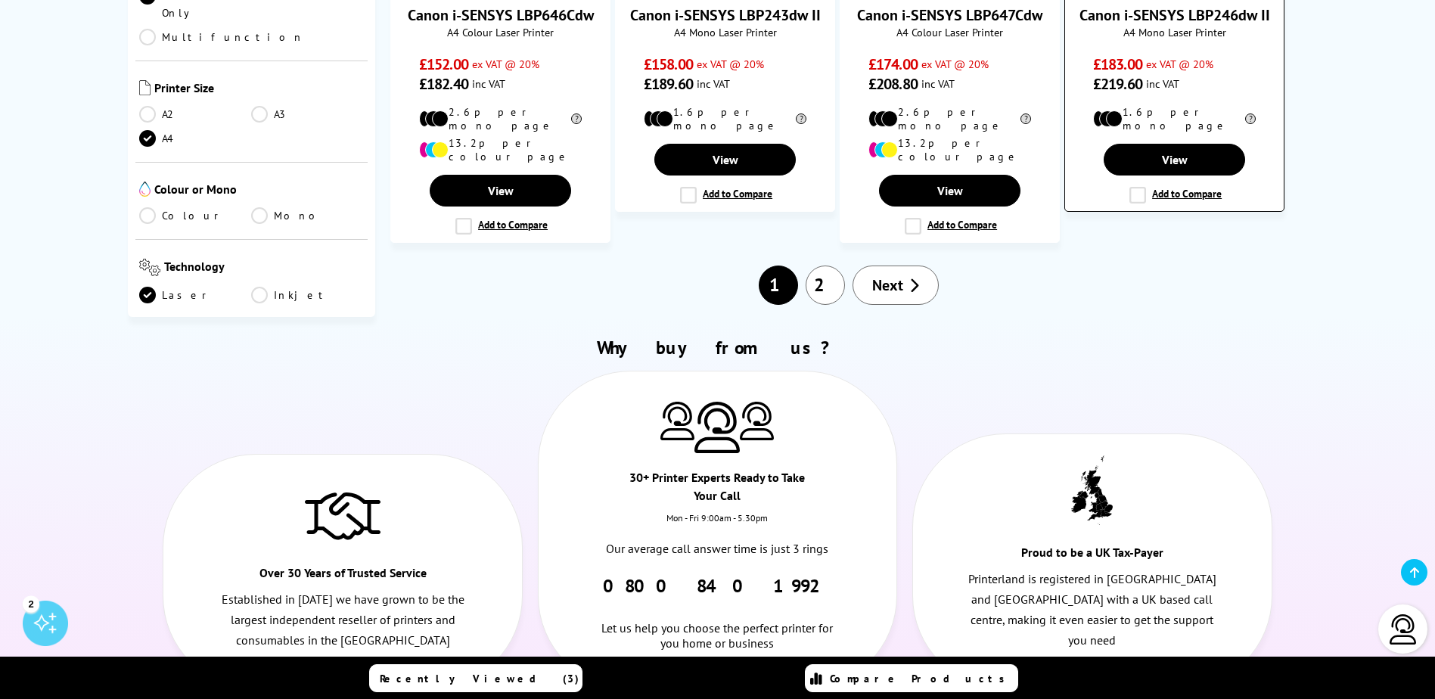
scroll to position [1588, 0]
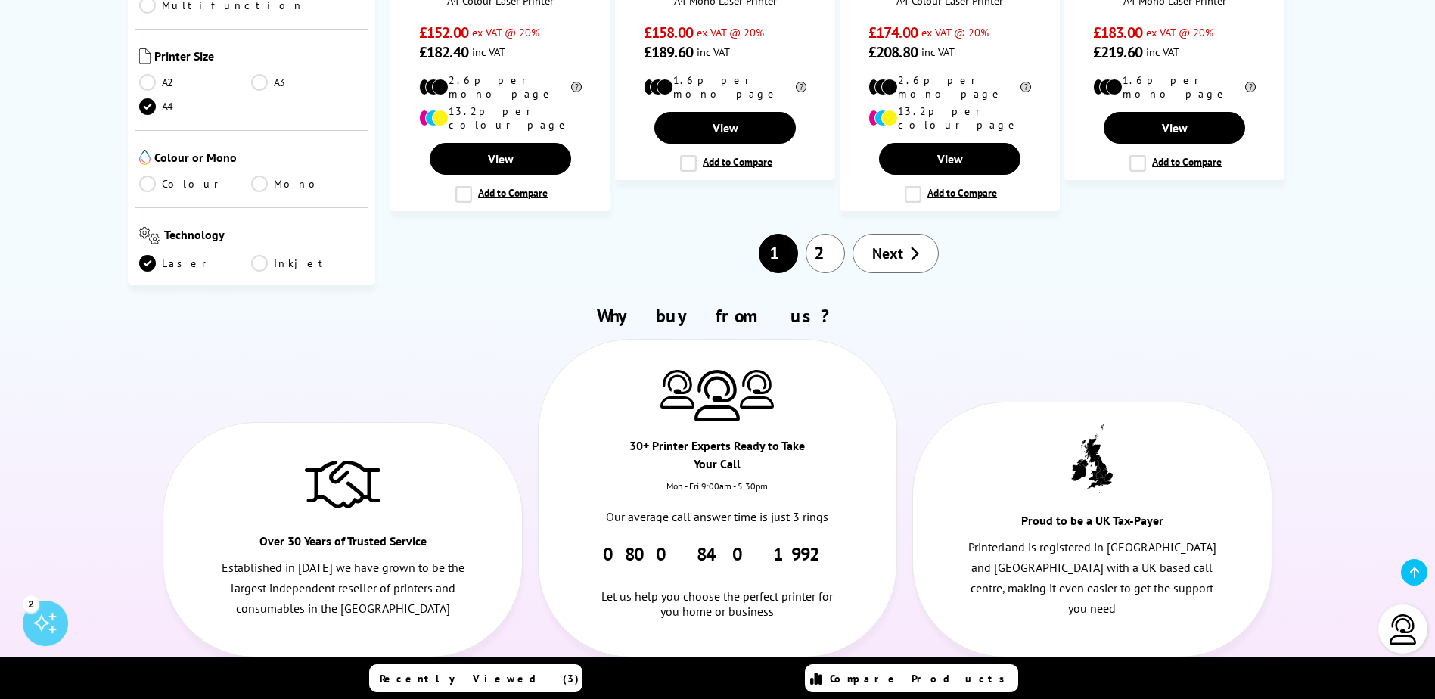
click at [824, 234] on link "2" at bounding box center [825, 253] width 39 height 39
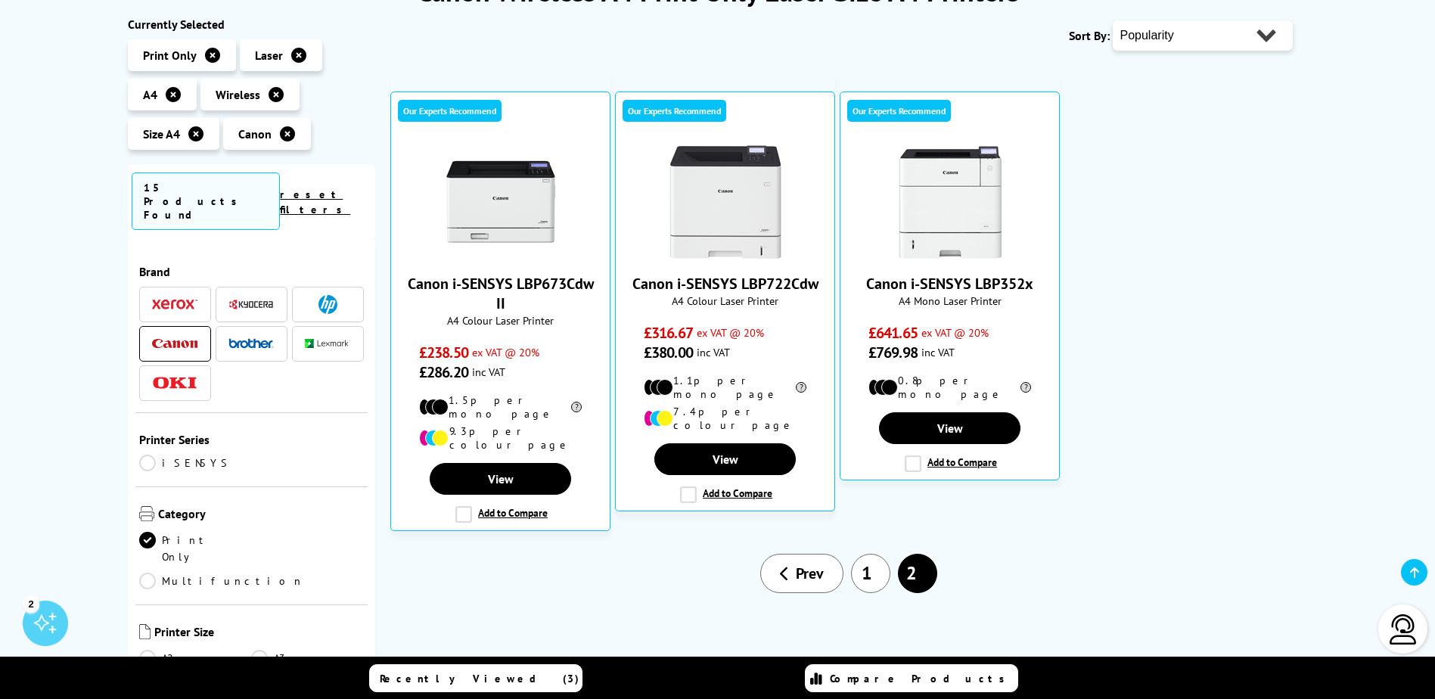
scroll to position [303, 0]
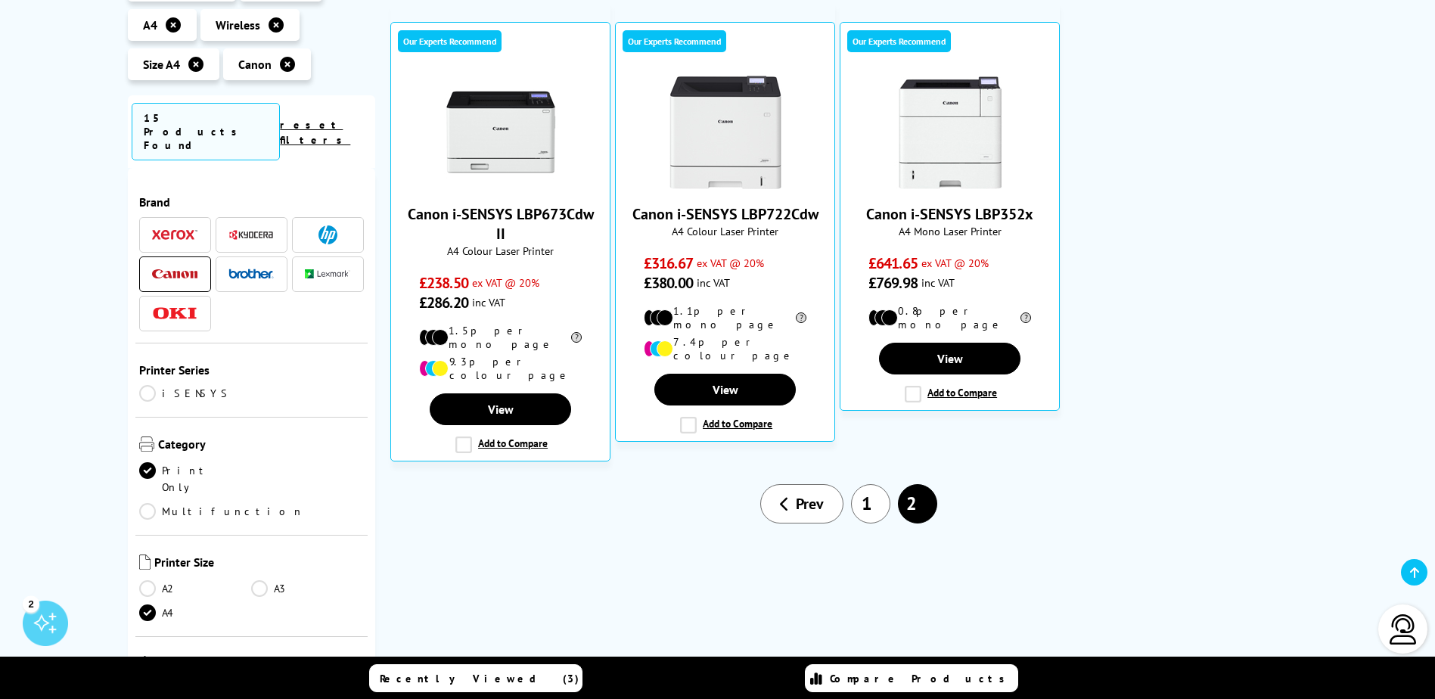
click at [874, 490] on link "1" at bounding box center [870, 503] width 39 height 39
